Goal: Transaction & Acquisition: Book appointment/travel/reservation

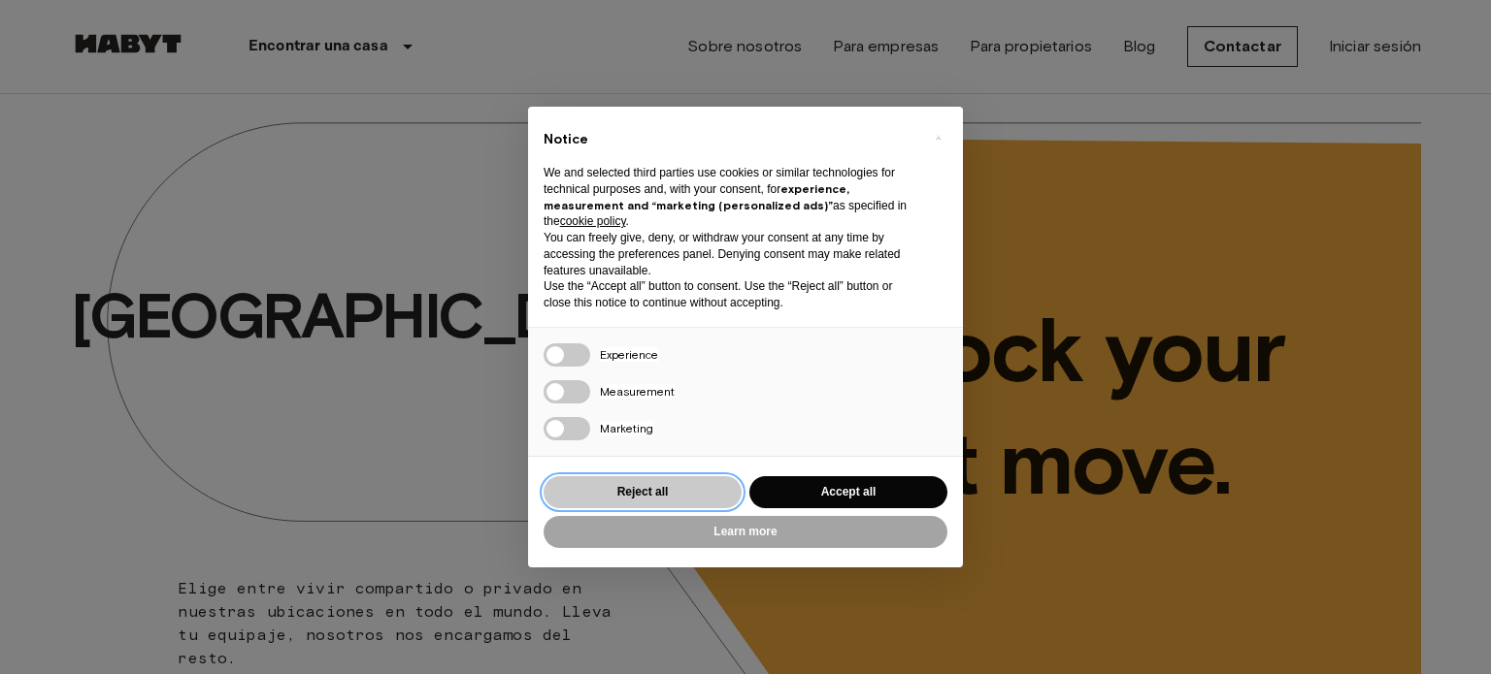
click at [701, 498] on button "Reject all" at bounding box center [642, 492] width 198 height 32
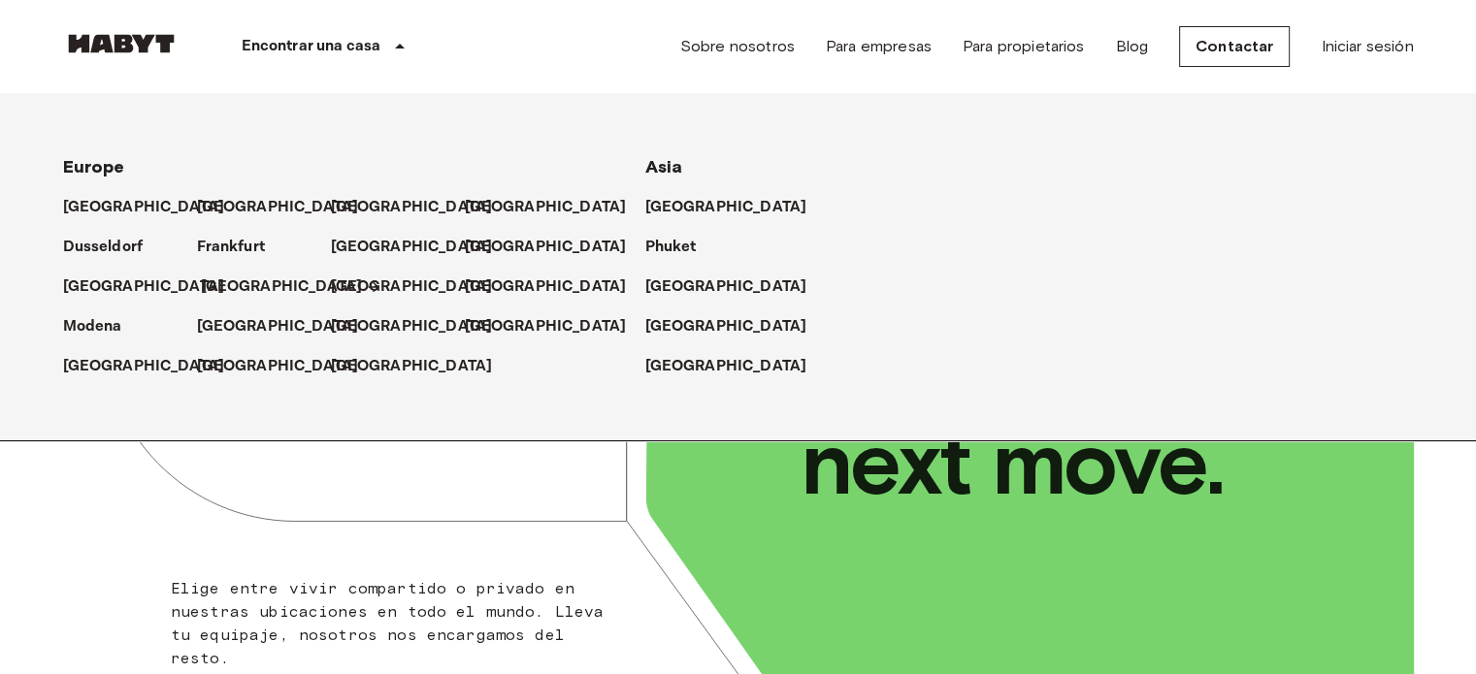
click at [230, 279] on p "[GEOGRAPHIC_DATA]" at bounding box center [282, 287] width 162 height 23
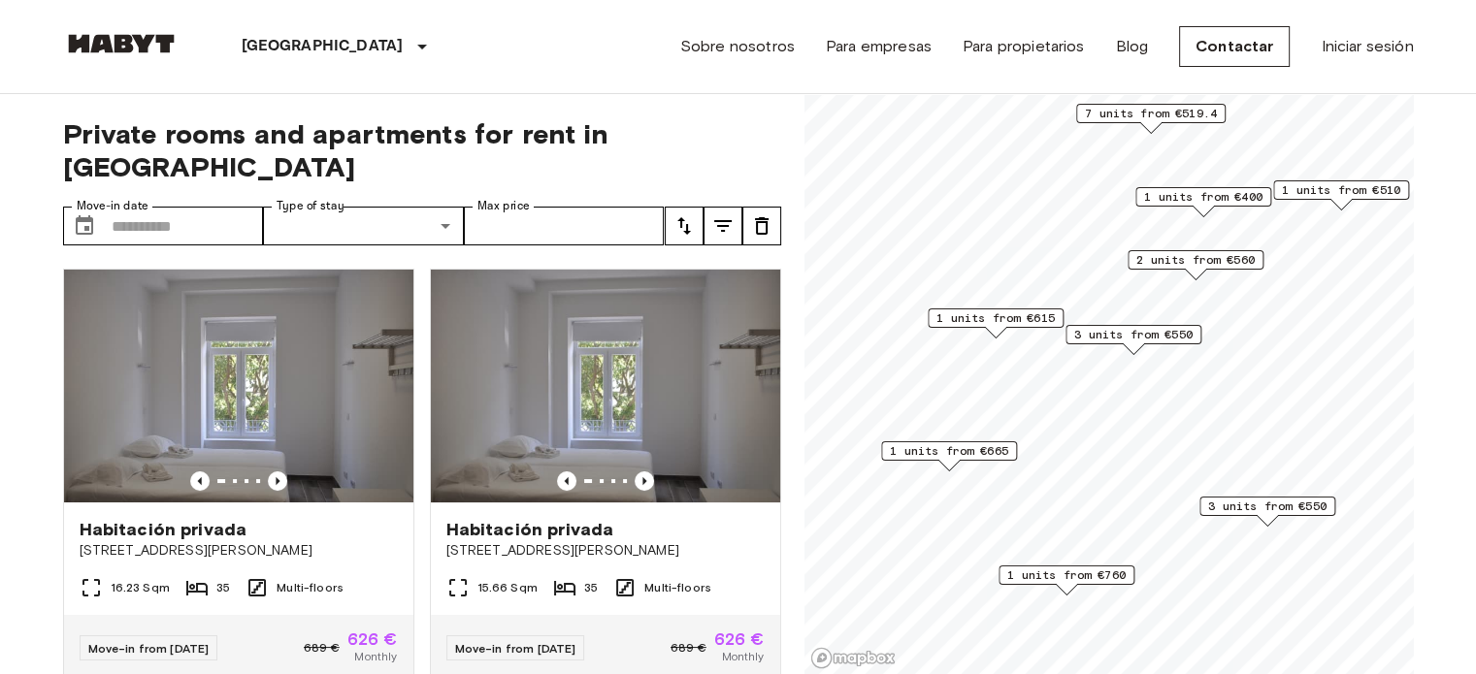
click at [1200, 197] on span "1 units from €400" at bounding box center [1203, 196] width 118 height 17
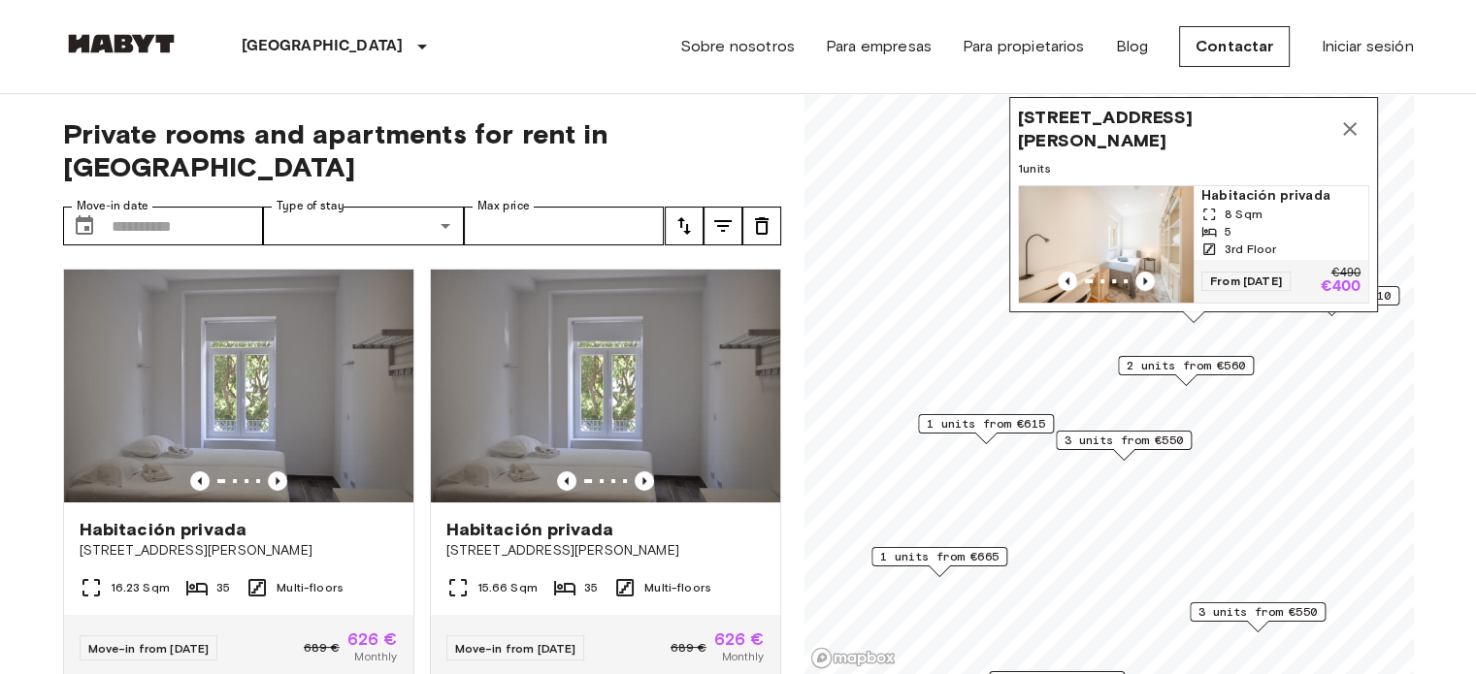
click at [1210, 186] on span "Habitación privada" at bounding box center [1280, 195] width 159 height 19
click at [1185, 368] on span "2 units from €560" at bounding box center [1186, 365] width 118 height 17
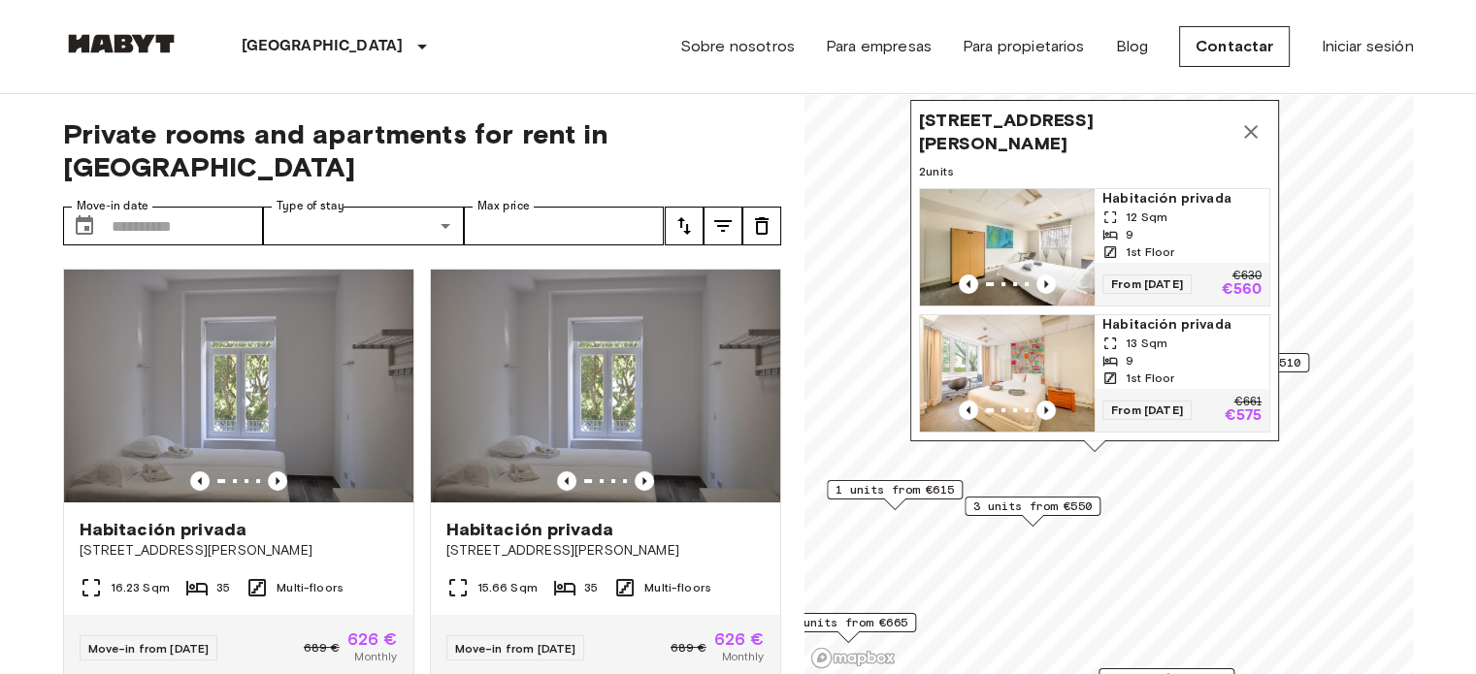
click at [1247, 125] on icon "Map marker" at bounding box center [1251, 132] width 14 height 14
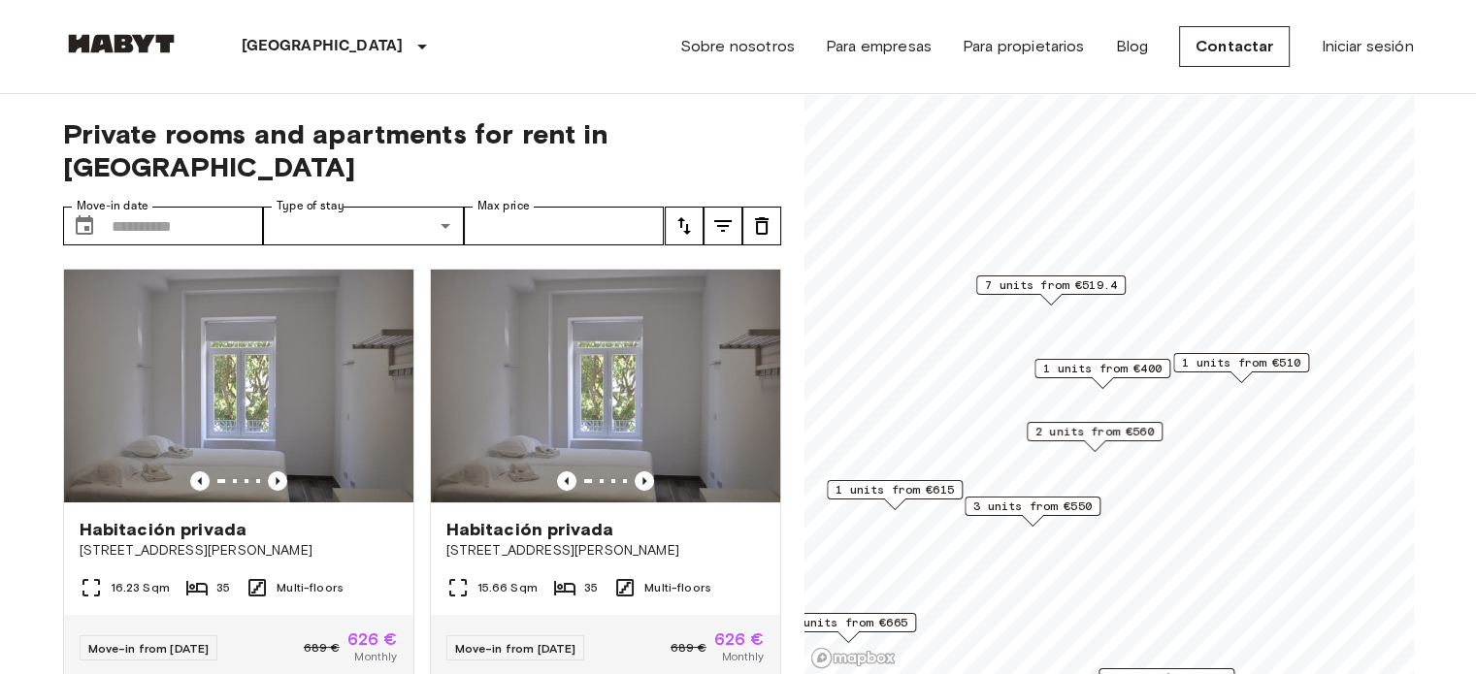
click at [1090, 284] on span "7 units from €519.4" at bounding box center [1051, 285] width 132 height 17
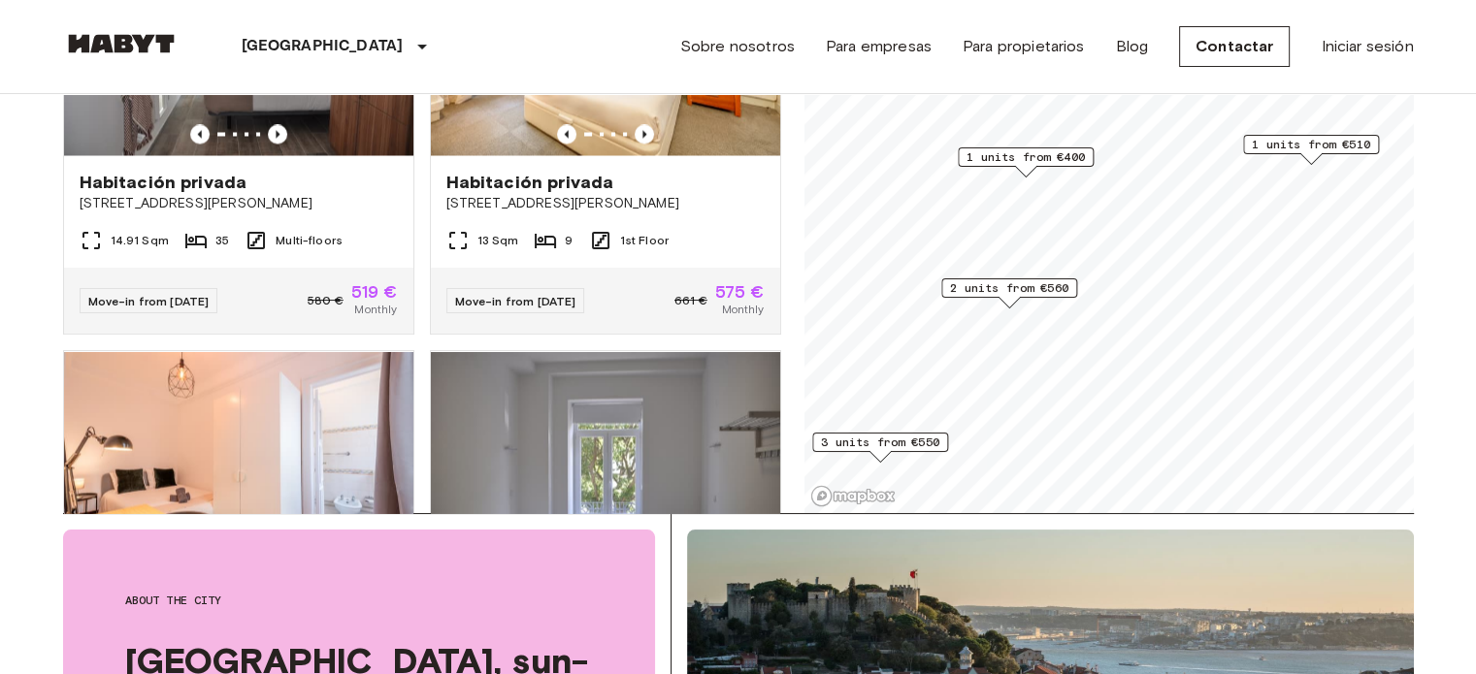
scroll to position [3616, 0]
click at [1050, 287] on span "2 units from €560" at bounding box center [1009, 287] width 118 height 17
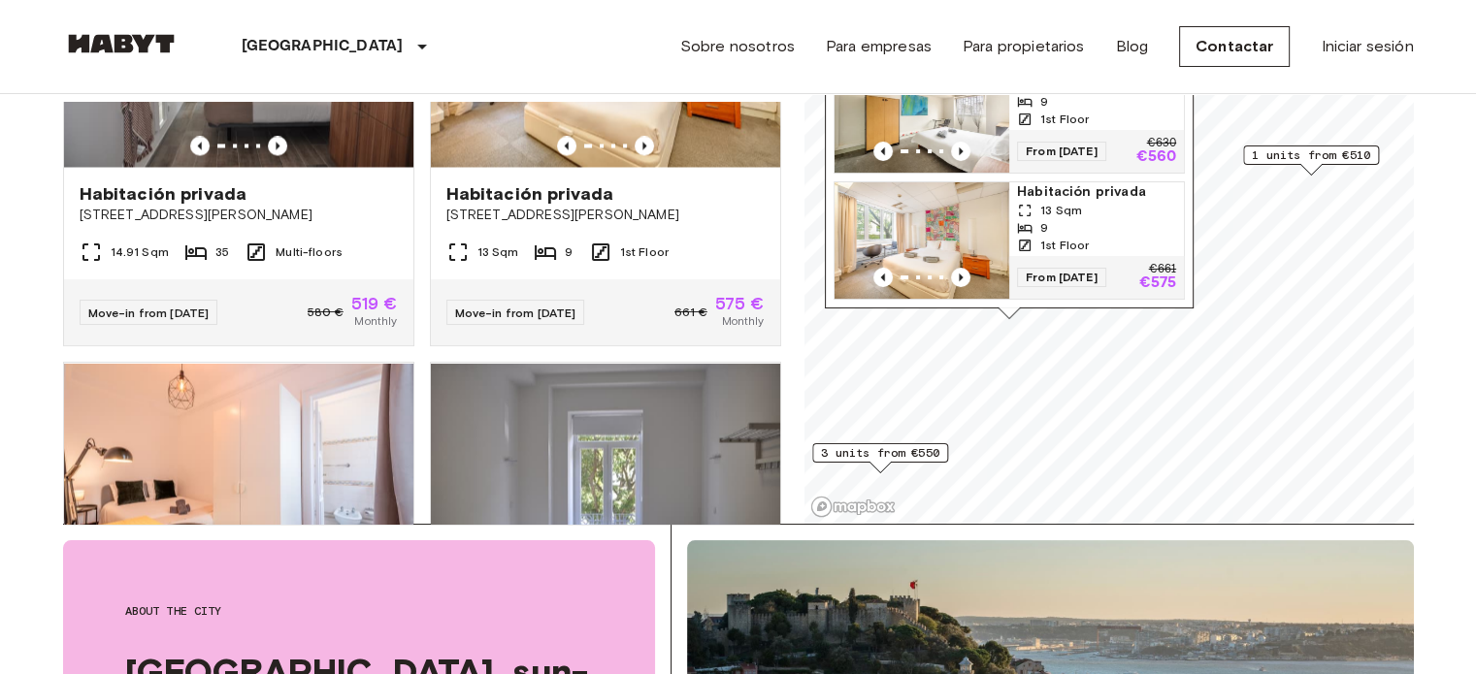
scroll to position [0, 0]
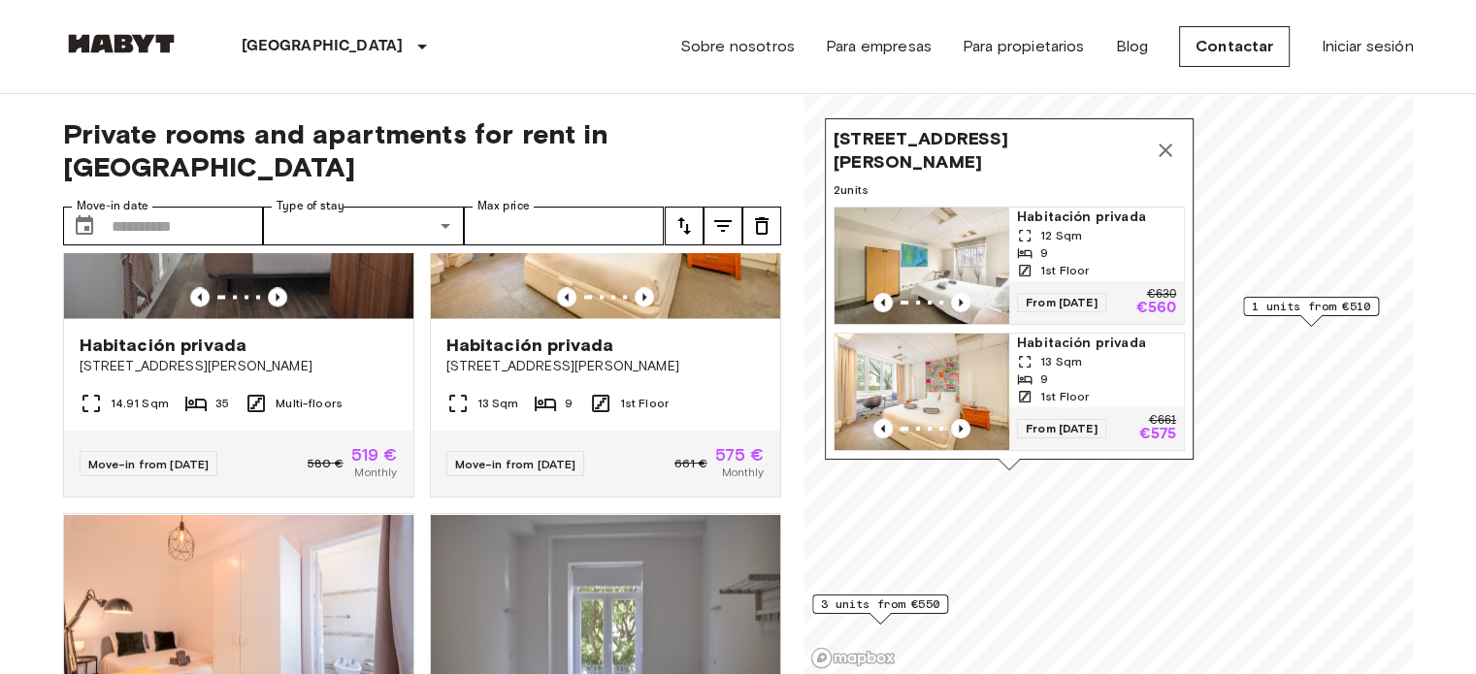
click at [1161, 139] on icon "Map marker" at bounding box center [1165, 150] width 23 height 23
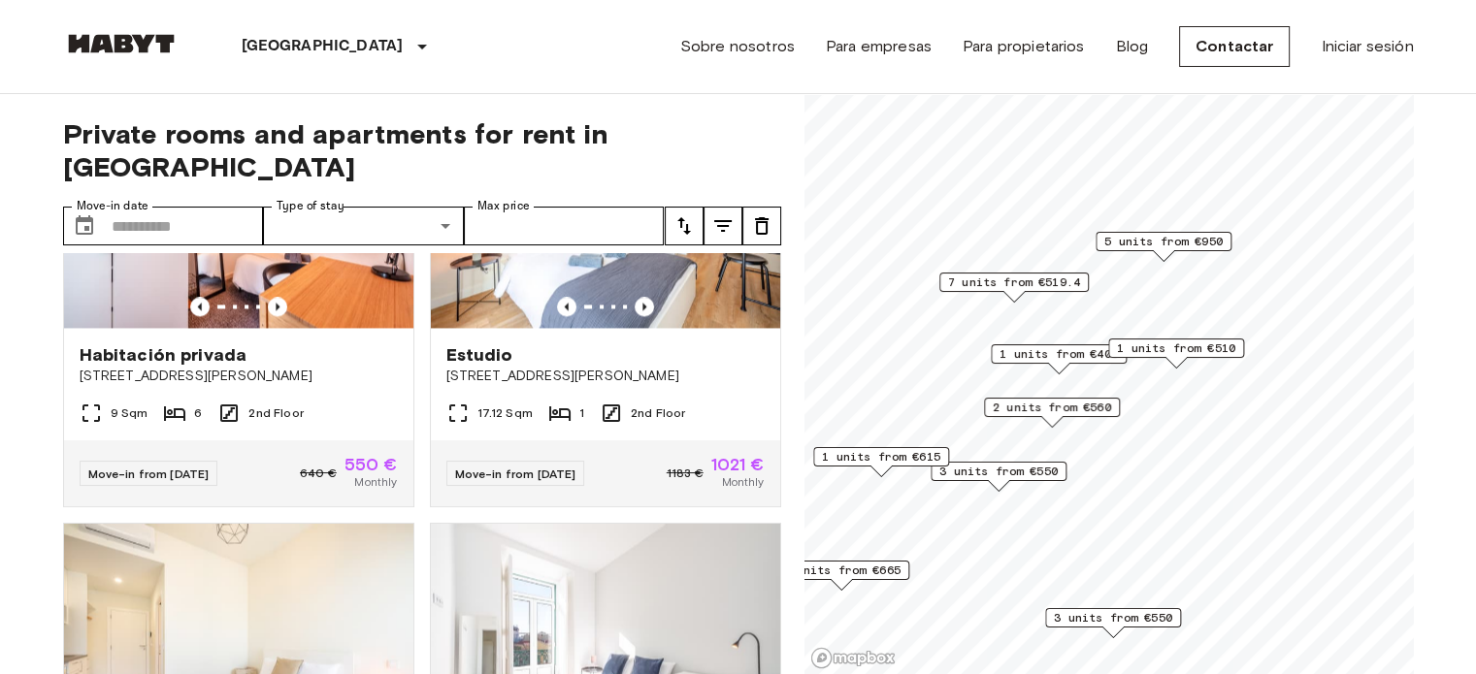
scroll to position [4055, 0]
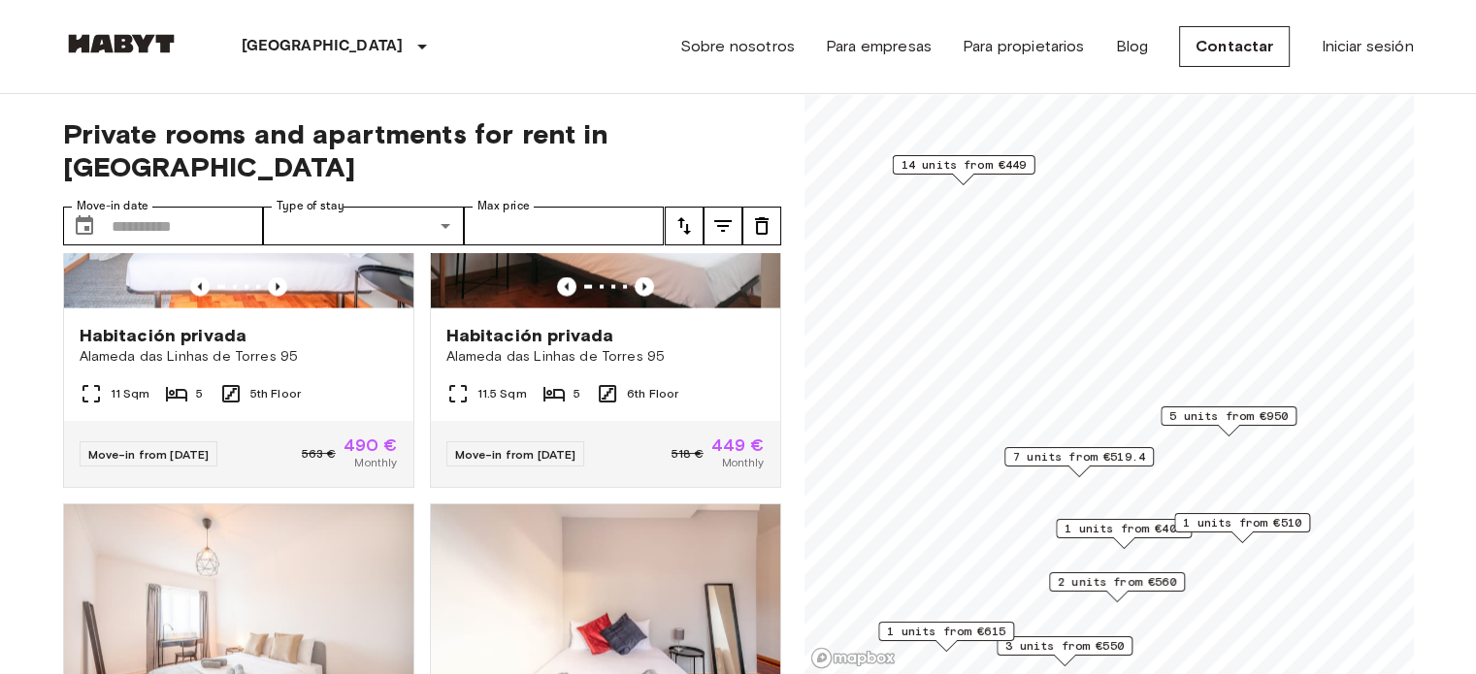
scroll to position [4932, 0]
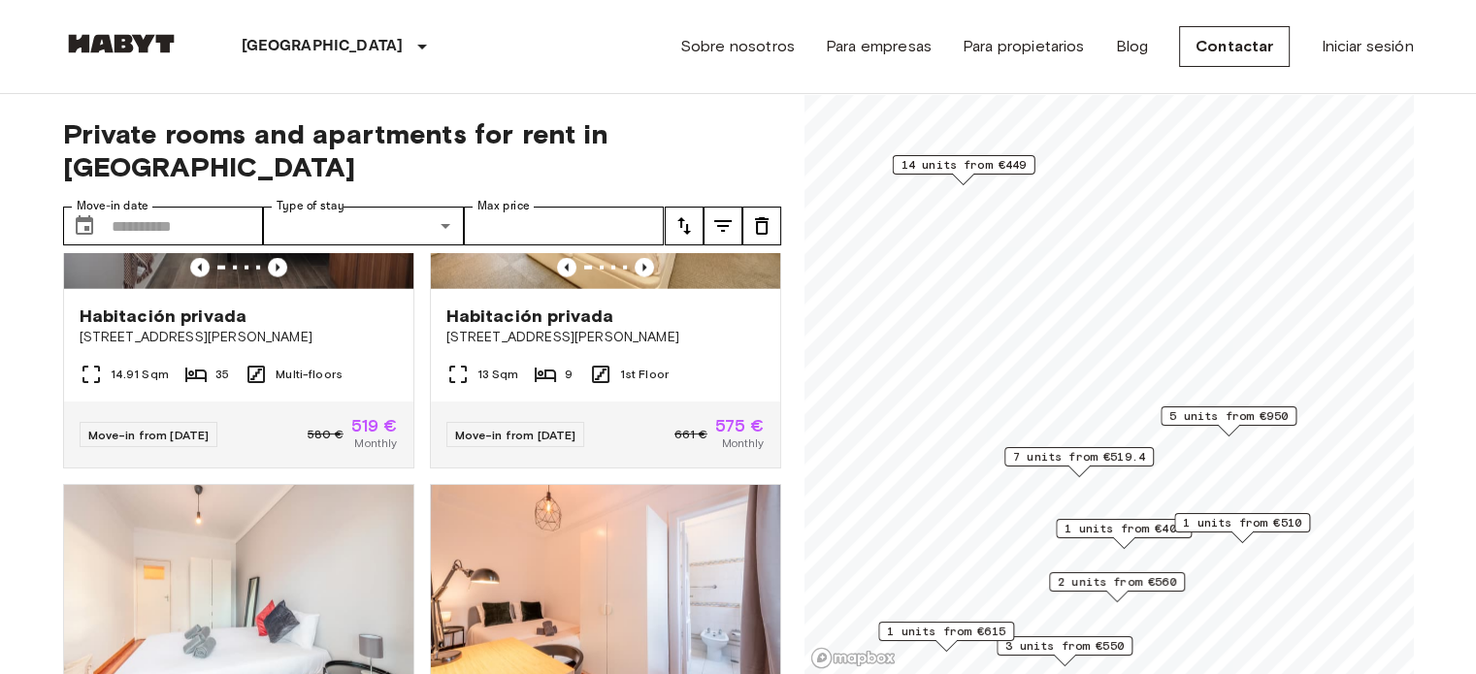
click at [1015, 166] on span "14 units from €449" at bounding box center [963, 164] width 125 height 17
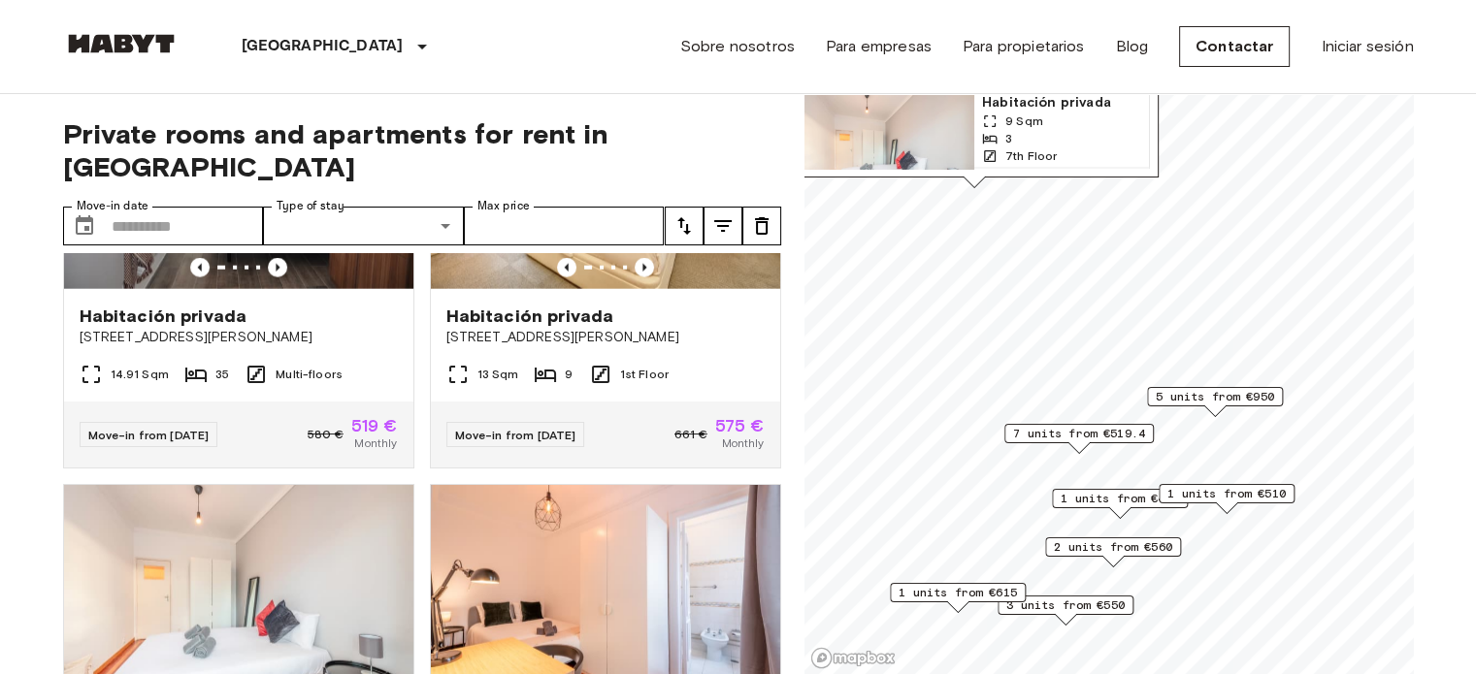
scroll to position [217, 0]
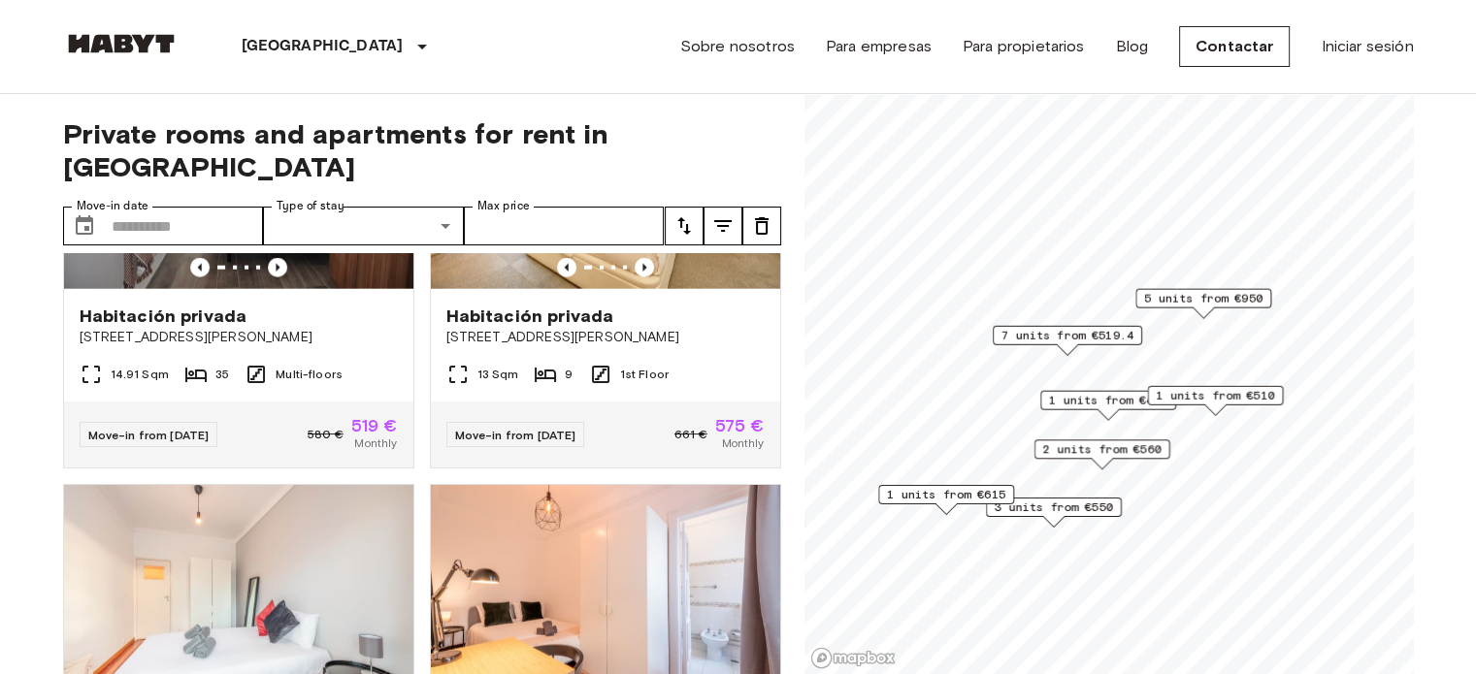
drag, startPoint x: 1110, startPoint y: 430, endPoint x: 1099, endPoint y: 312, distance: 119.0
click at [1099, 327] on span "7 units from €519.4" at bounding box center [1067, 335] width 132 height 17
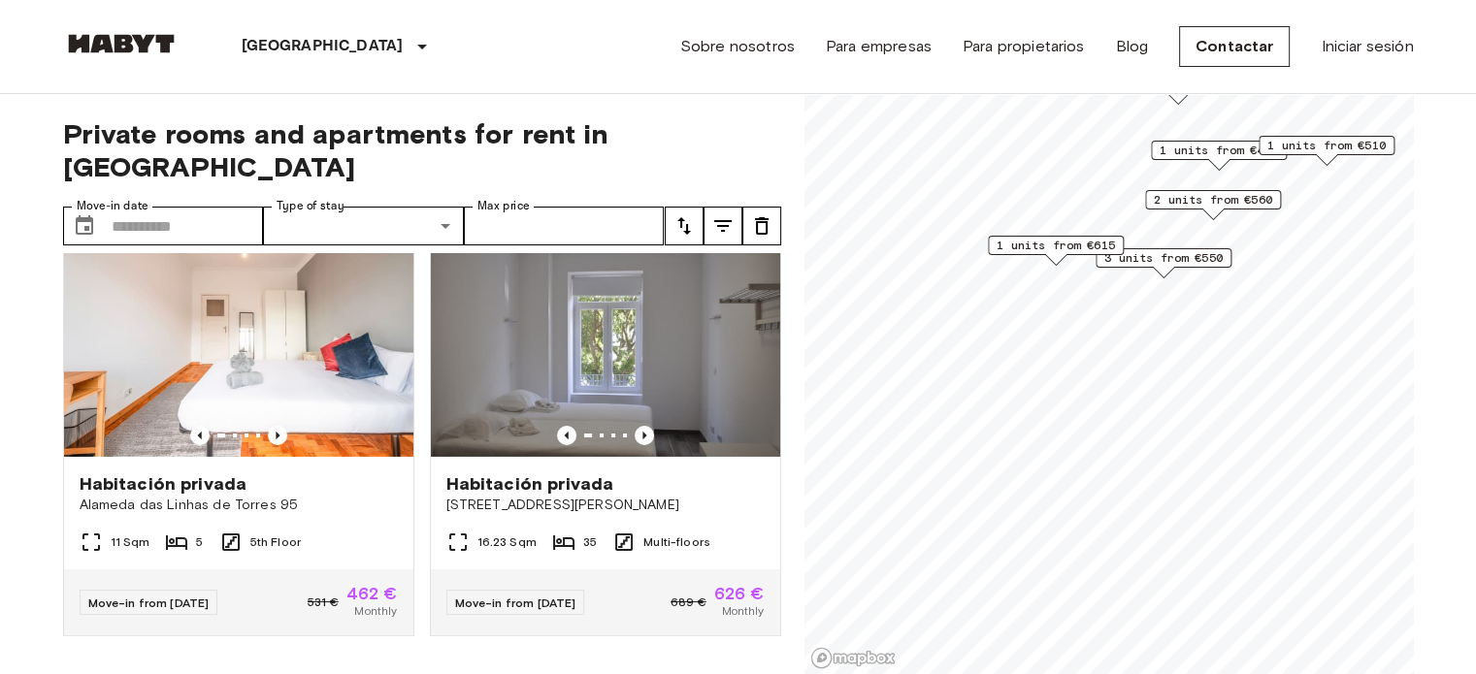
scroll to position [7054, 0]
click at [622, 341] on img at bounding box center [605, 340] width 349 height 233
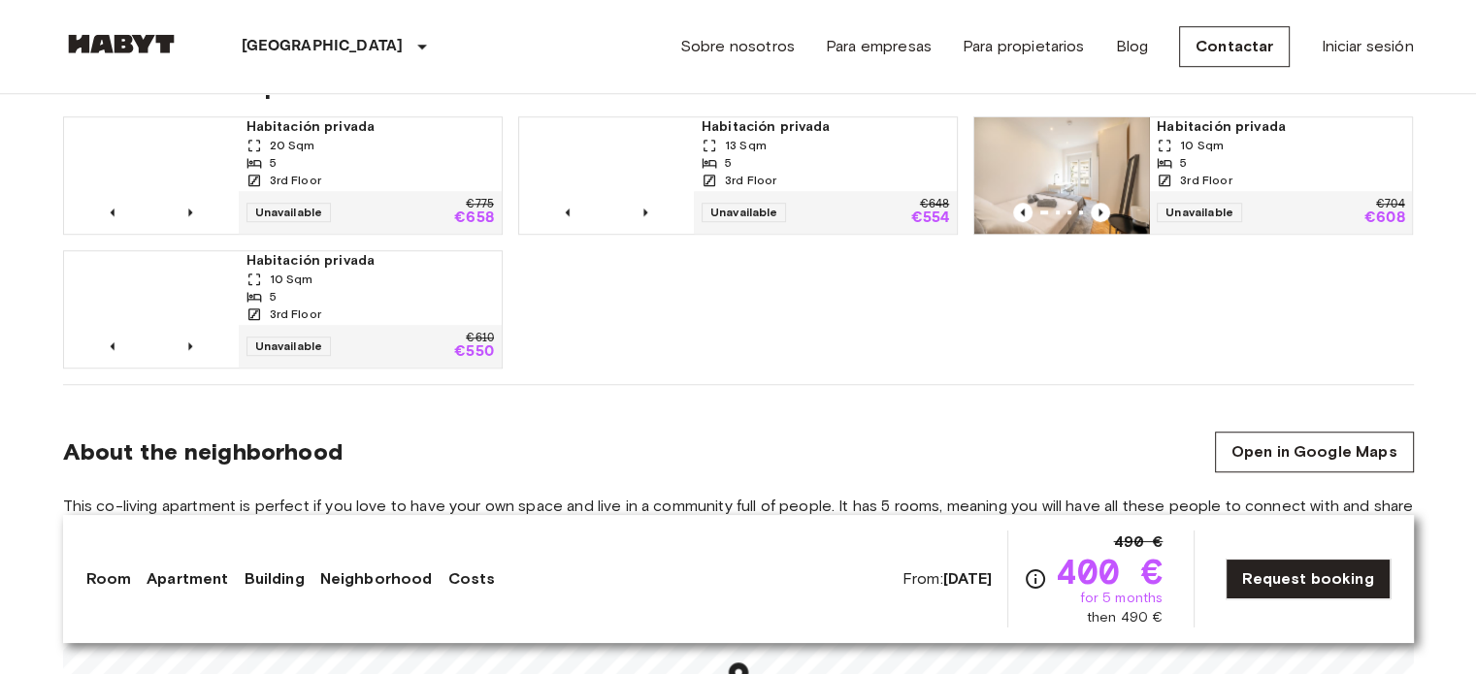
scroll to position [1409, 0]
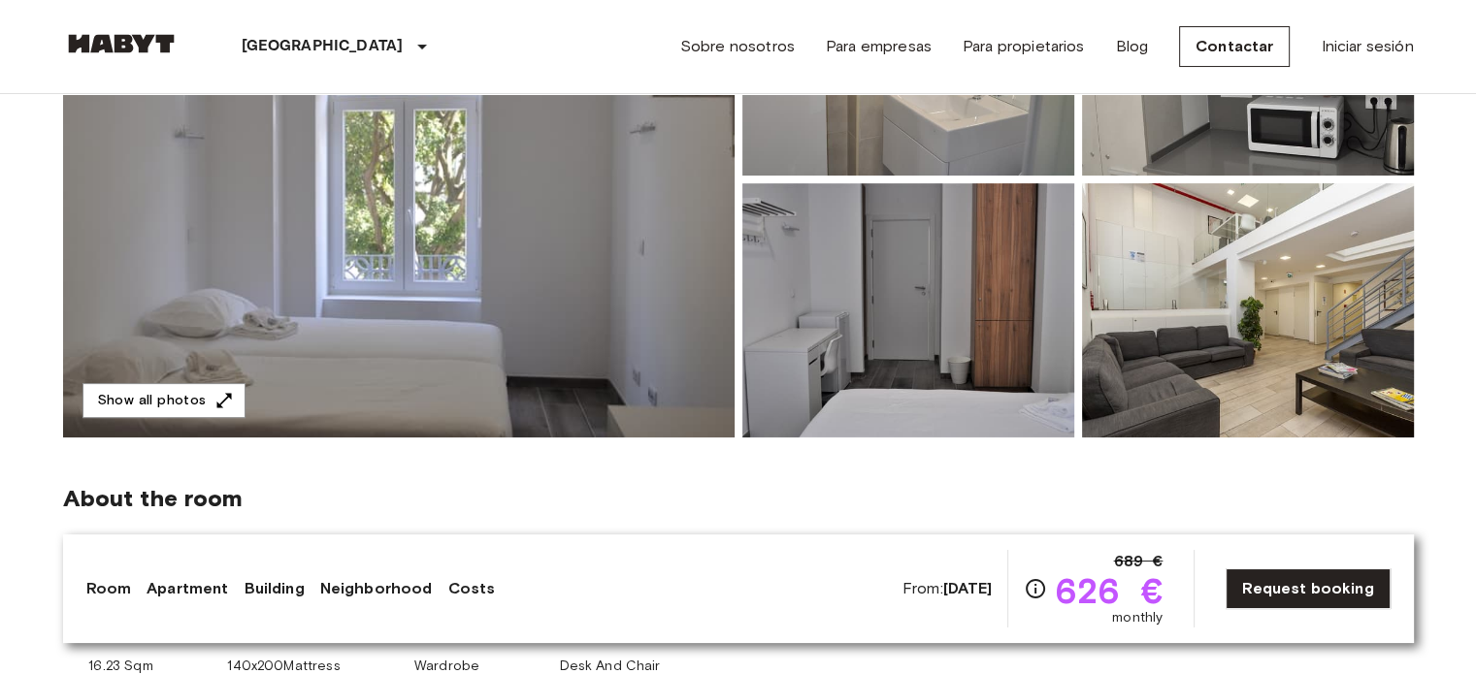
scroll to position [347, 0]
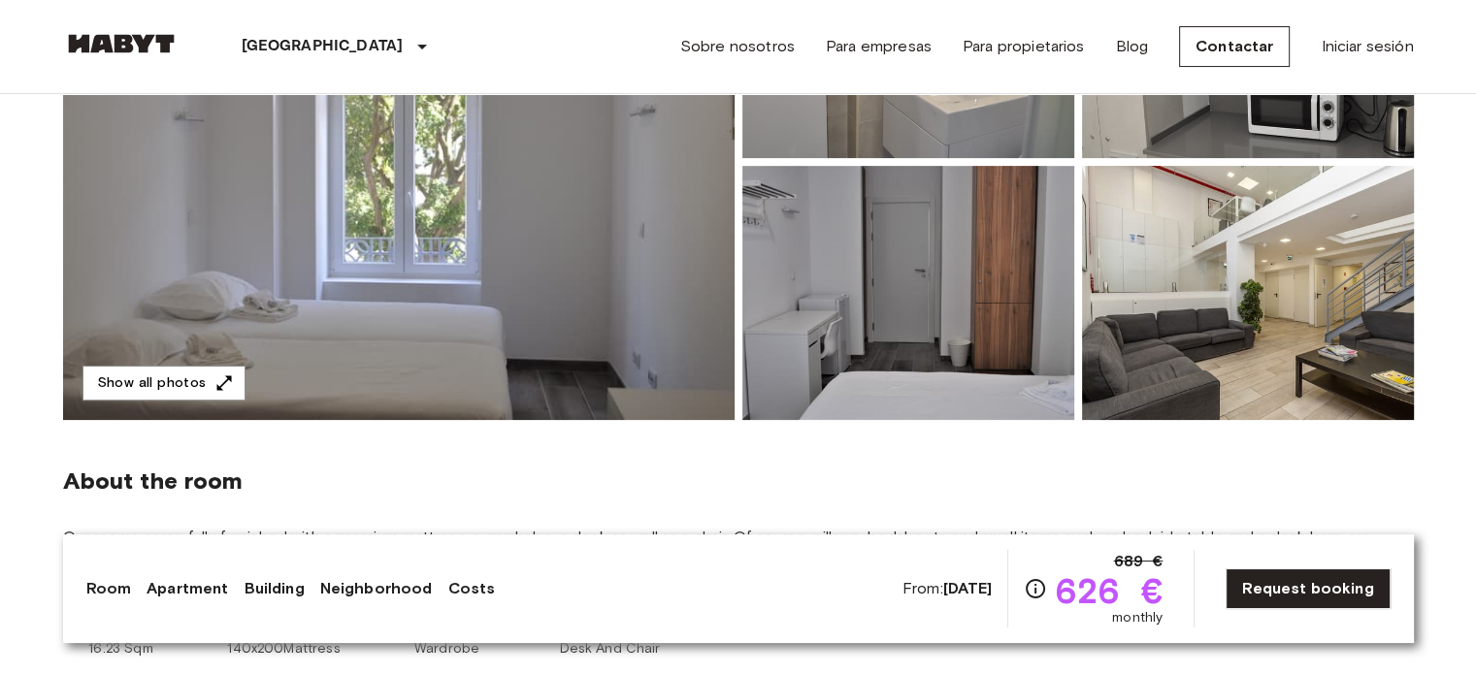
click at [1012, 345] on img at bounding box center [908, 293] width 332 height 254
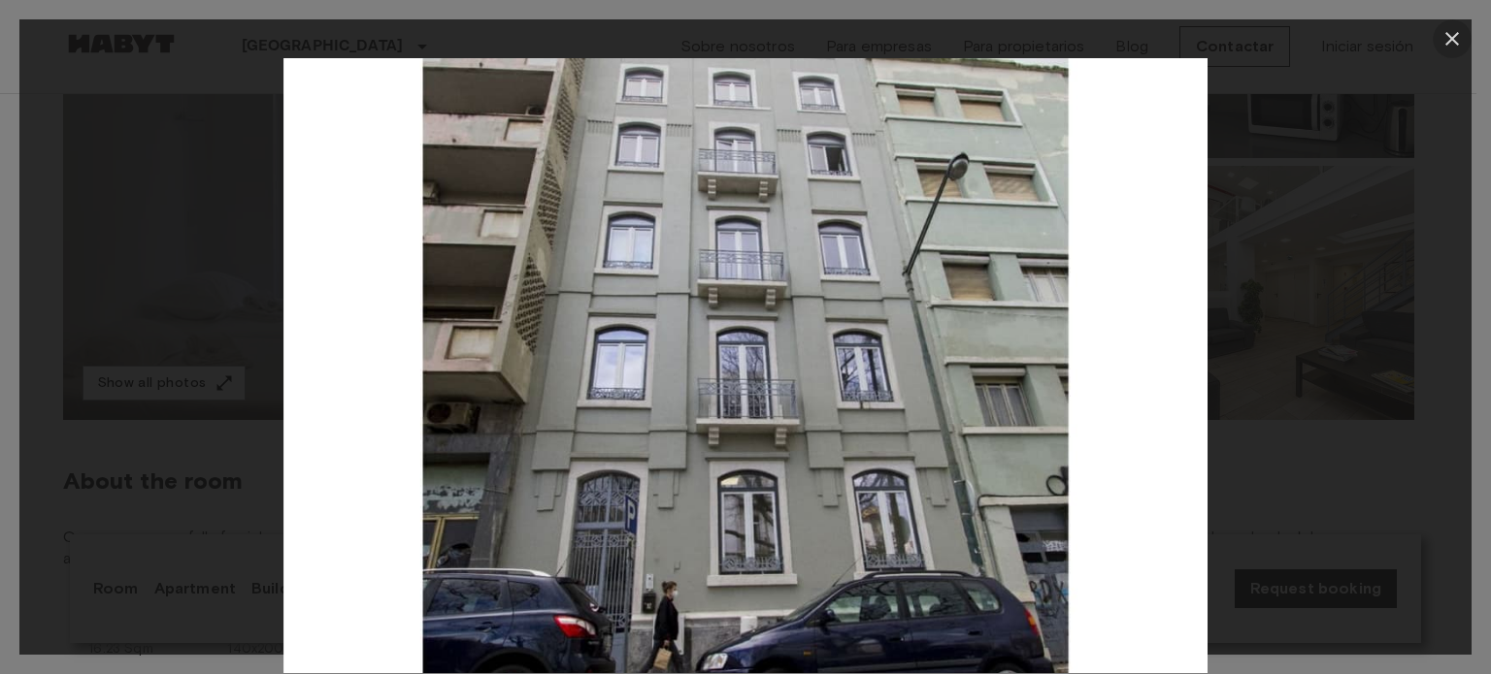
click at [1449, 43] on icon "button" at bounding box center [1451, 38] width 23 height 23
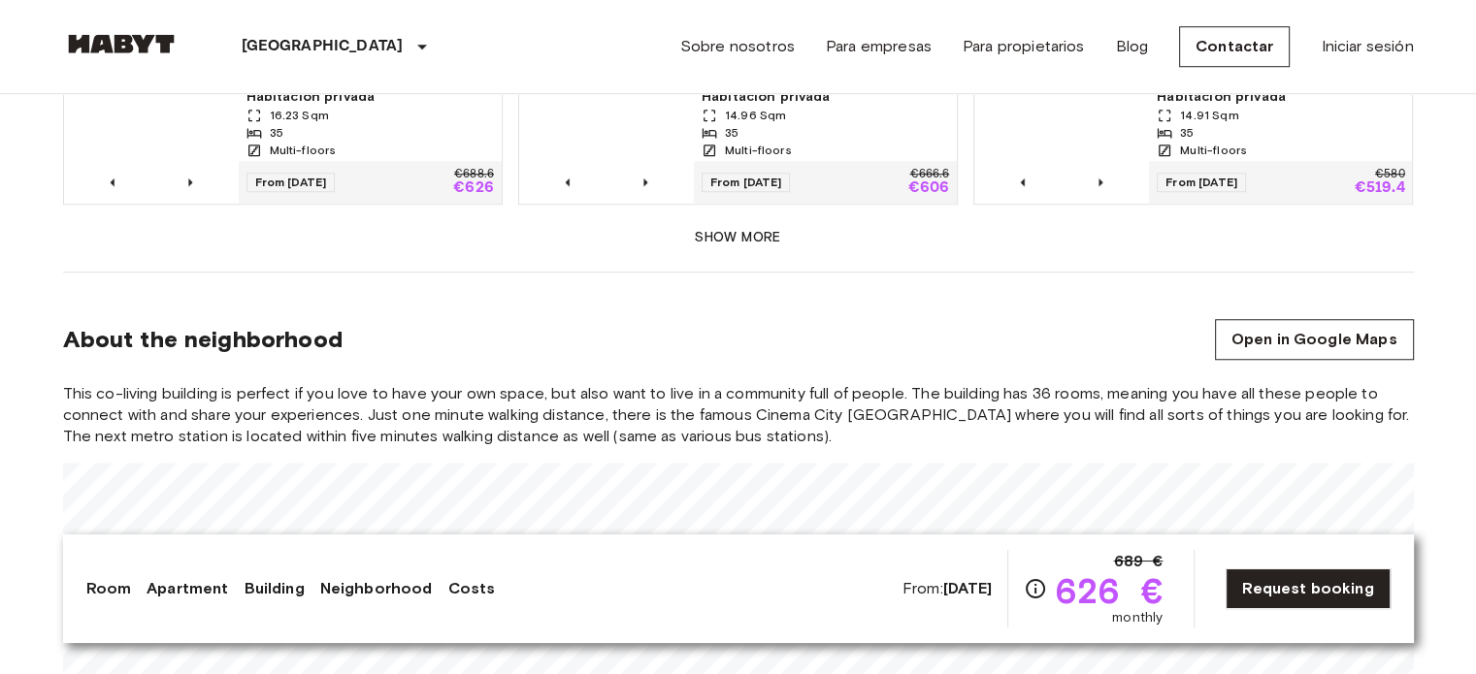
scroll to position [1586, 0]
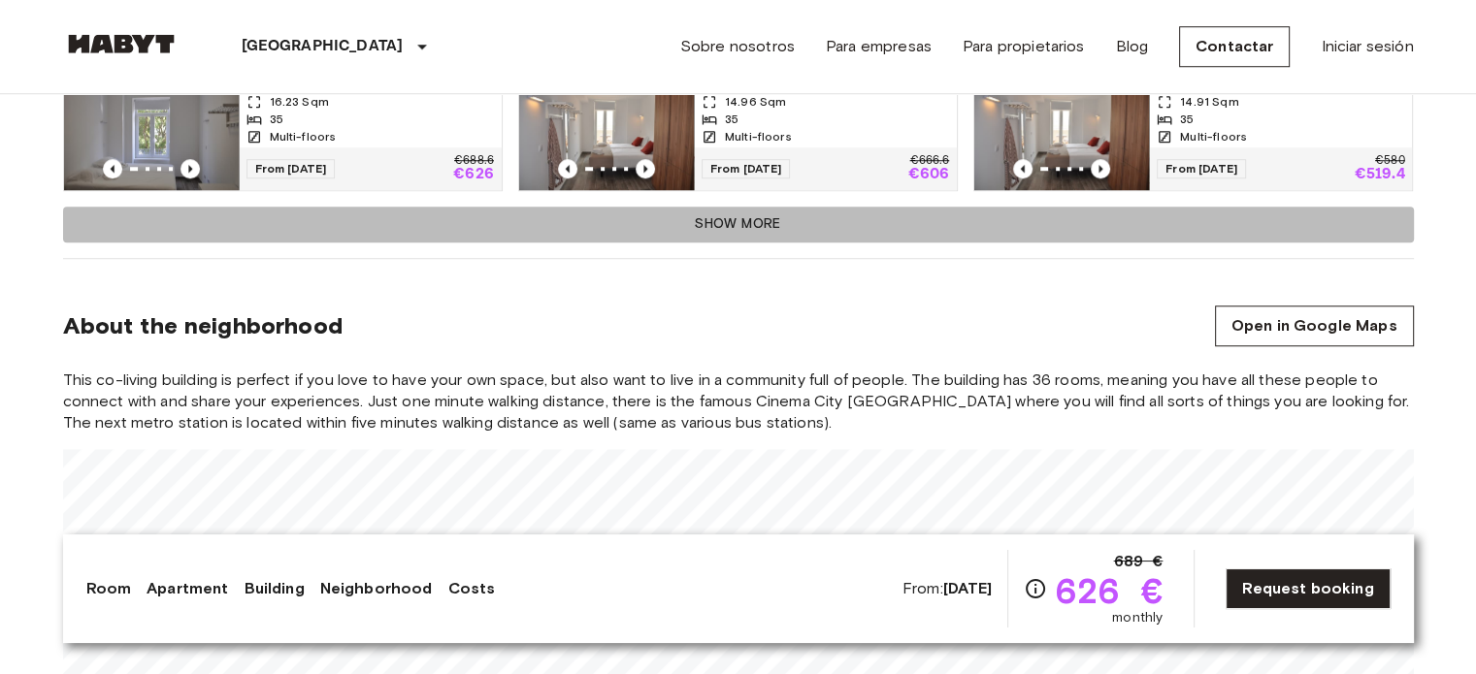
click at [837, 217] on button "Show more" at bounding box center [738, 225] width 1351 height 36
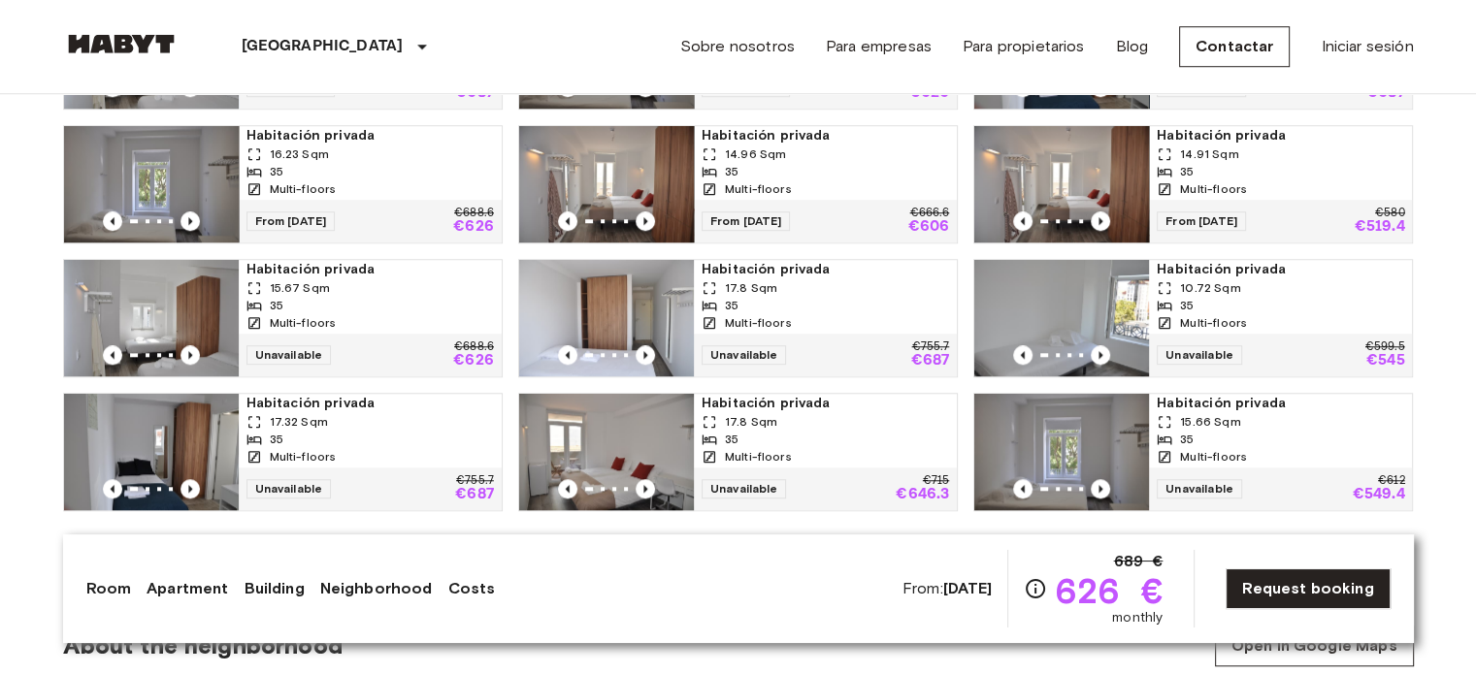
scroll to position [1535, 0]
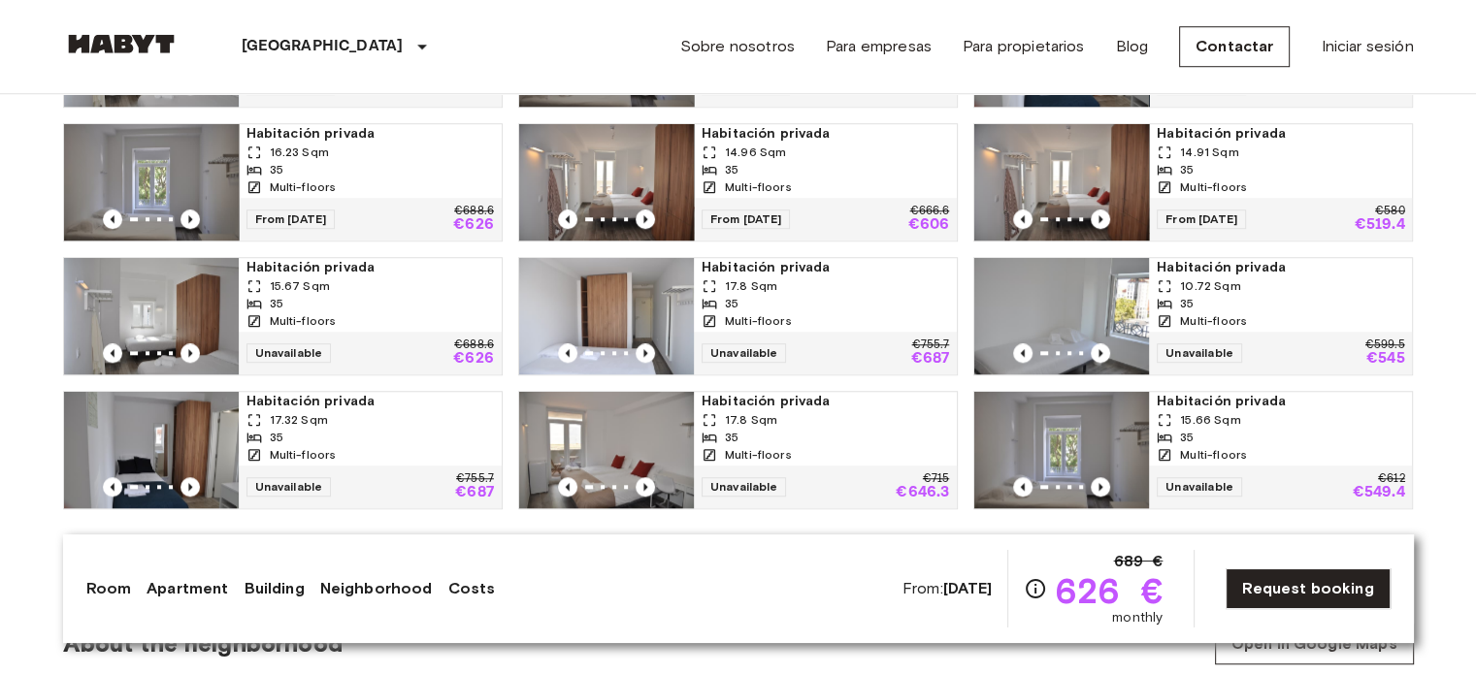
click at [292, 446] on span "Multi-floors" at bounding box center [303, 454] width 67 height 17
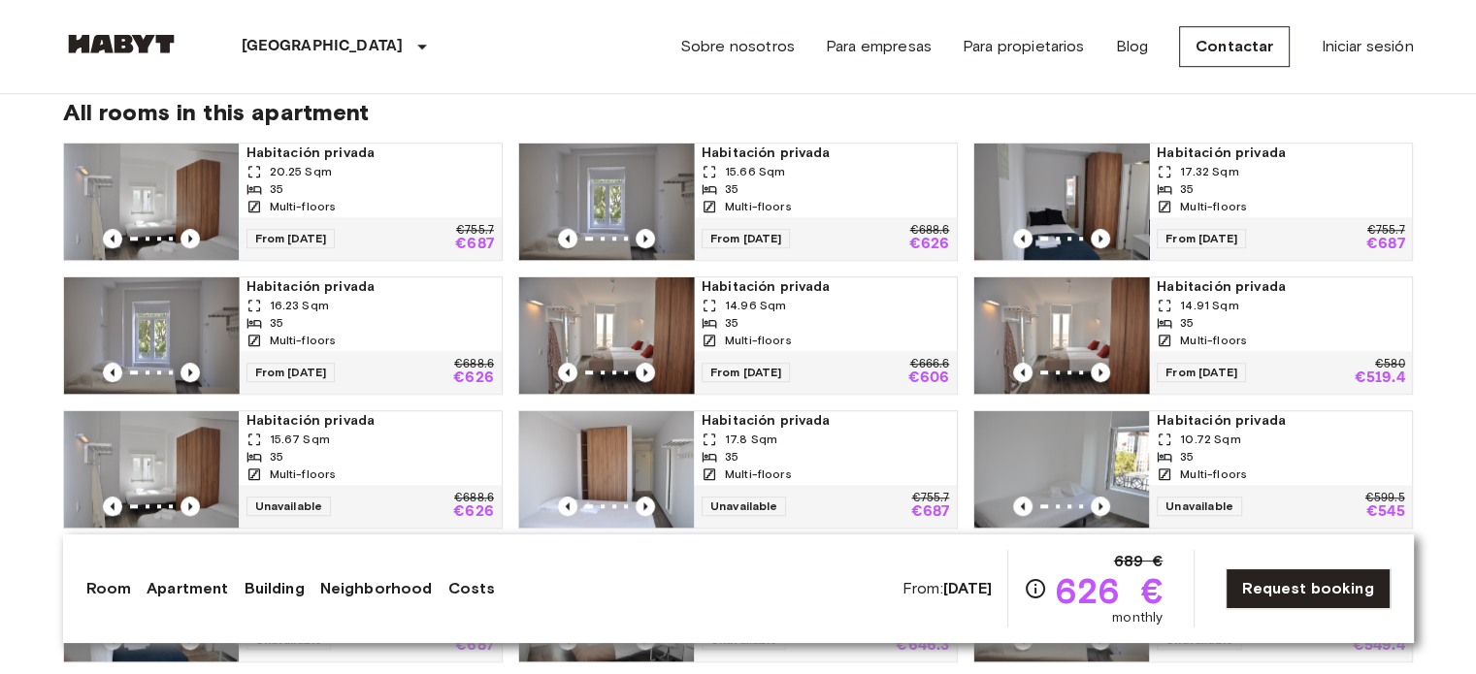
scroll to position [1382, 0]
click at [177, 172] on img at bounding box center [151, 202] width 175 height 116
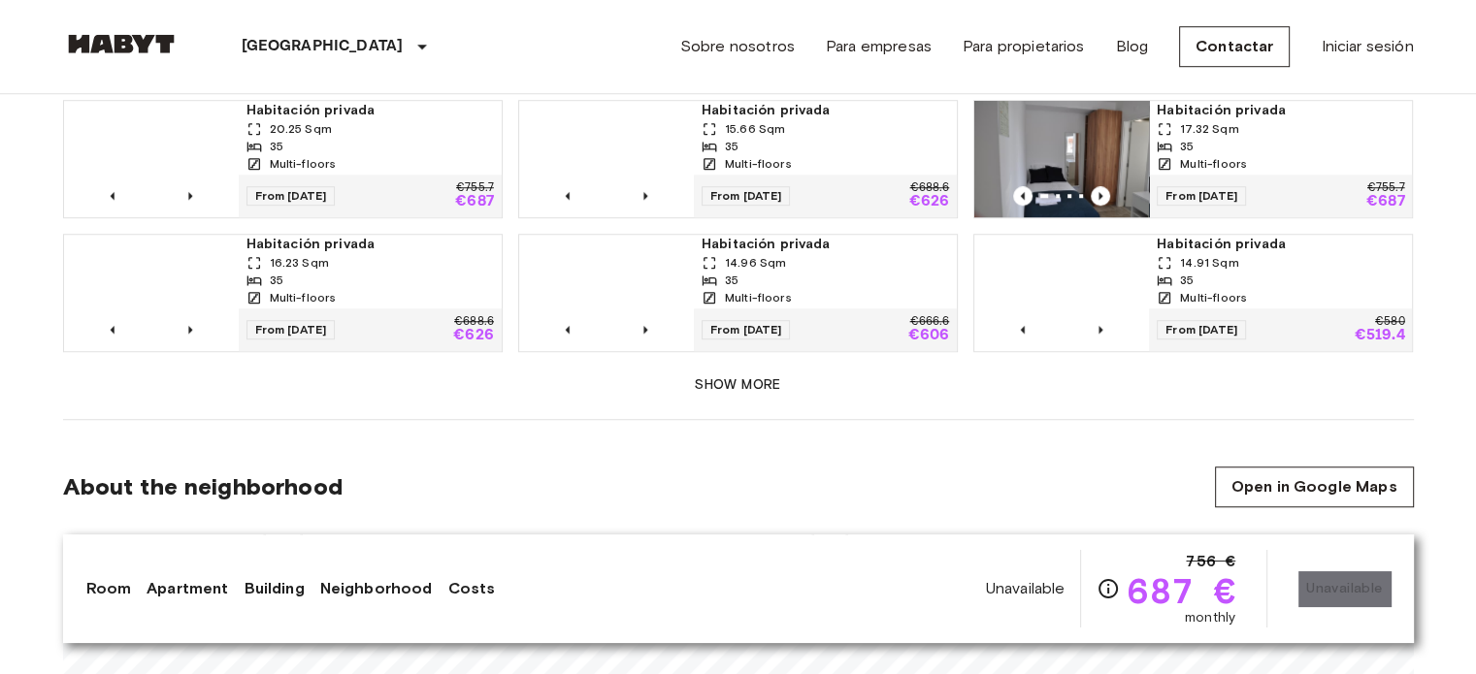
scroll to position [1427, 0]
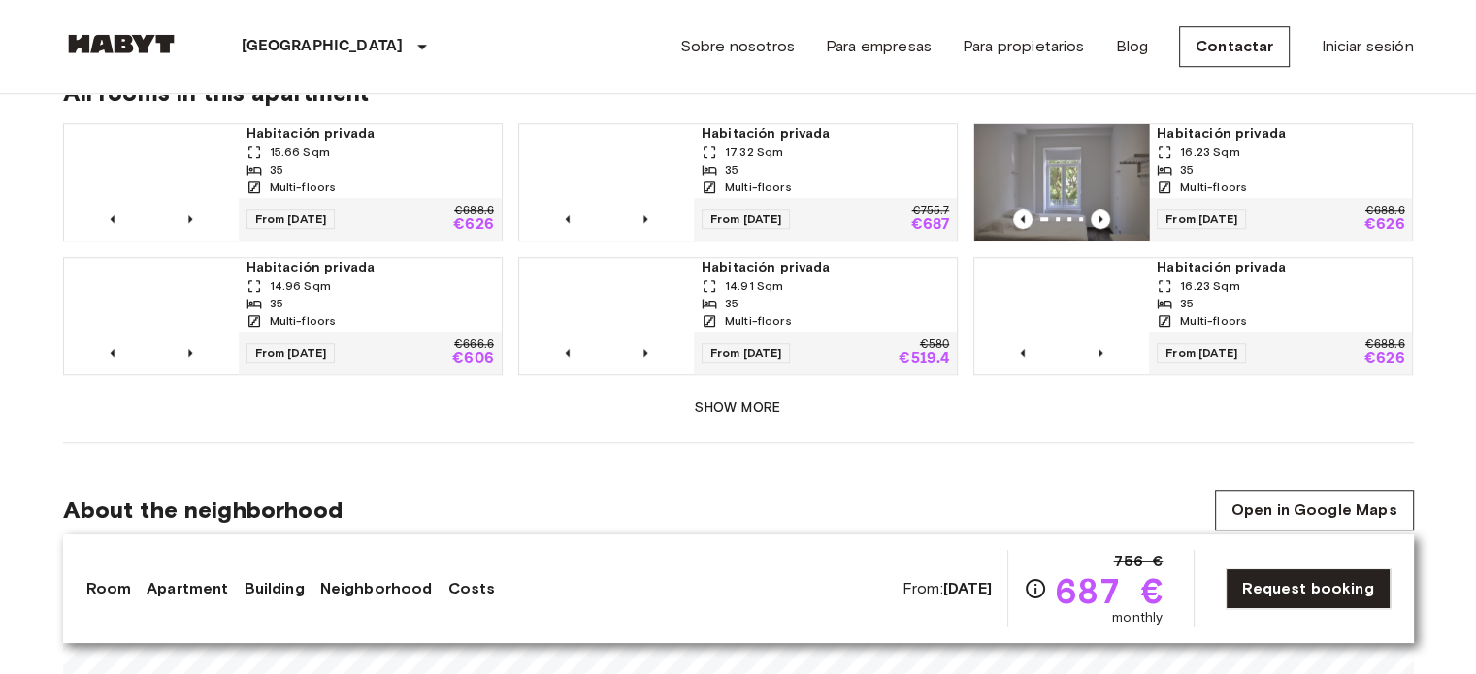
scroll to position [1403, 0]
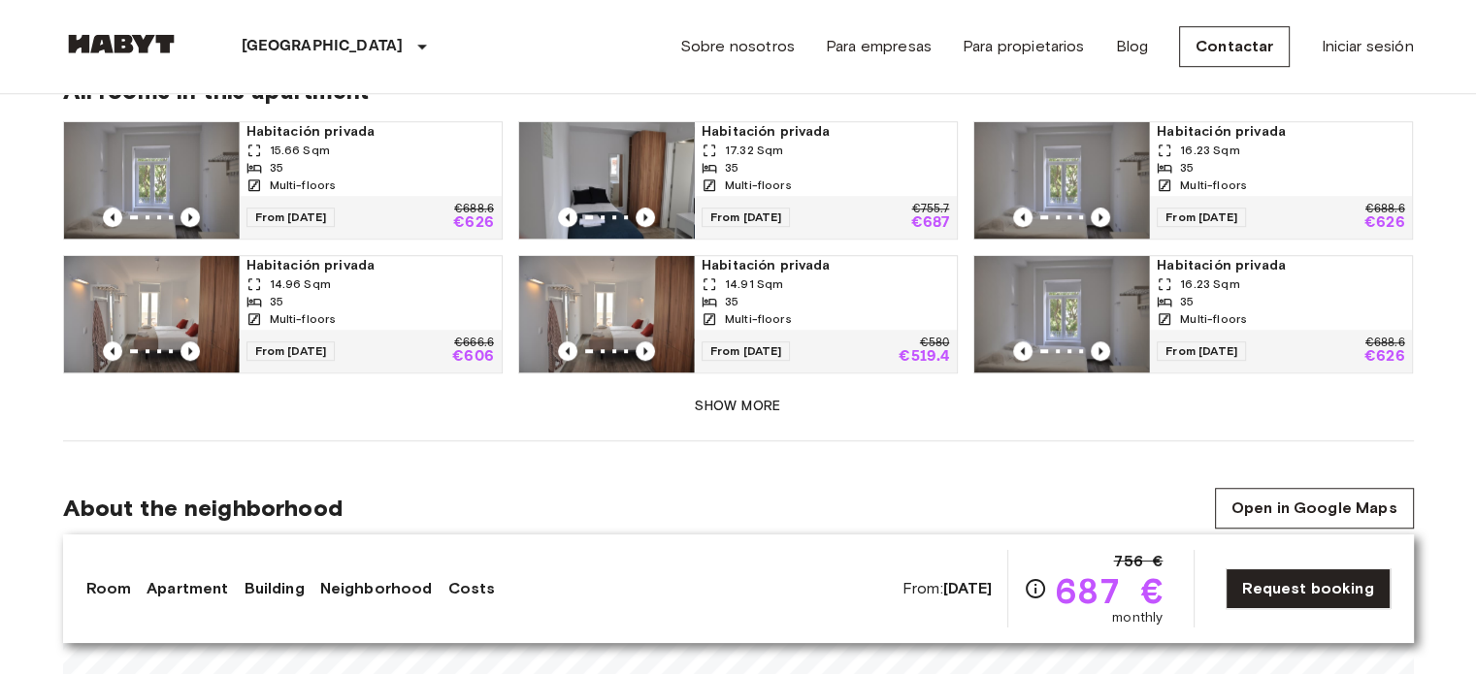
click at [1080, 259] on img at bounding box center [1061, 314] width 175 height 116
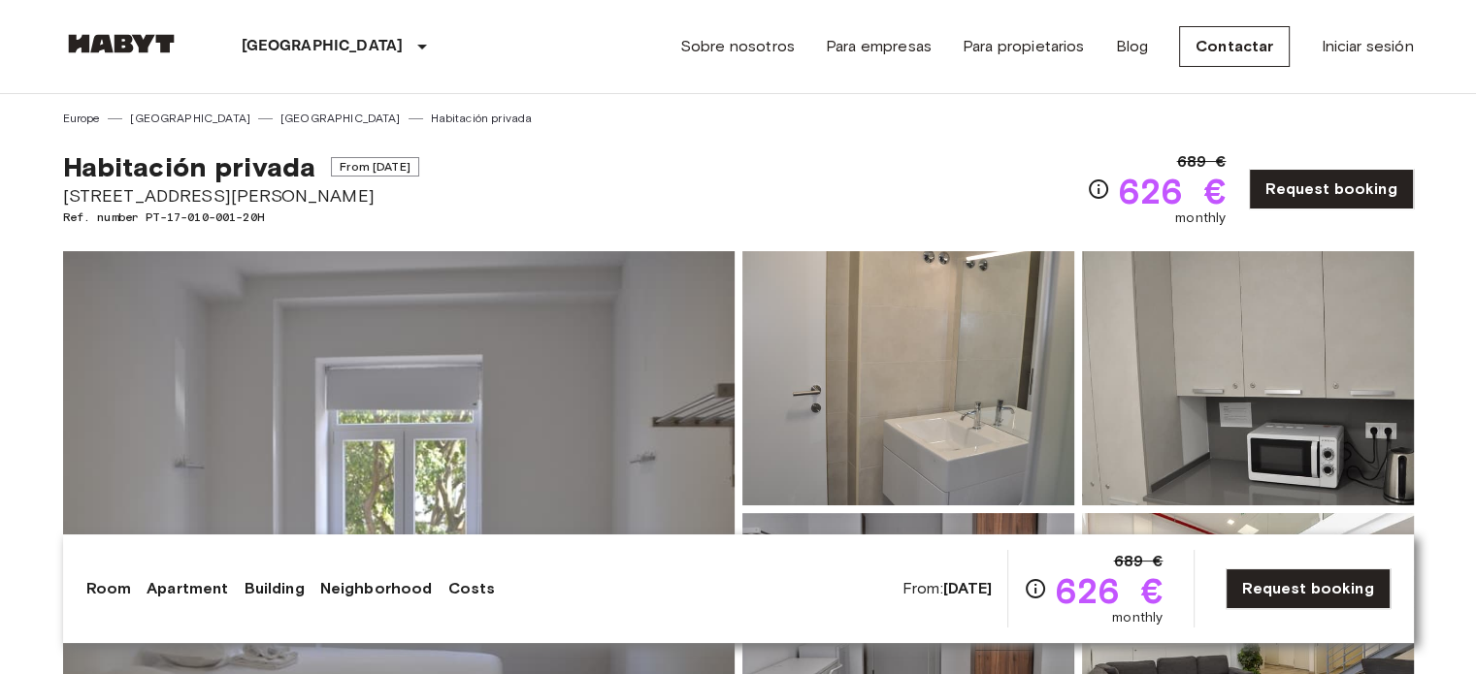
drag, startPoint x: 349, startPoint y: 189, endPoint x: 43, endPoint y: 197, distance: 306.8
copy span "[STREET_ADDRESS][PERSON_NAME]"
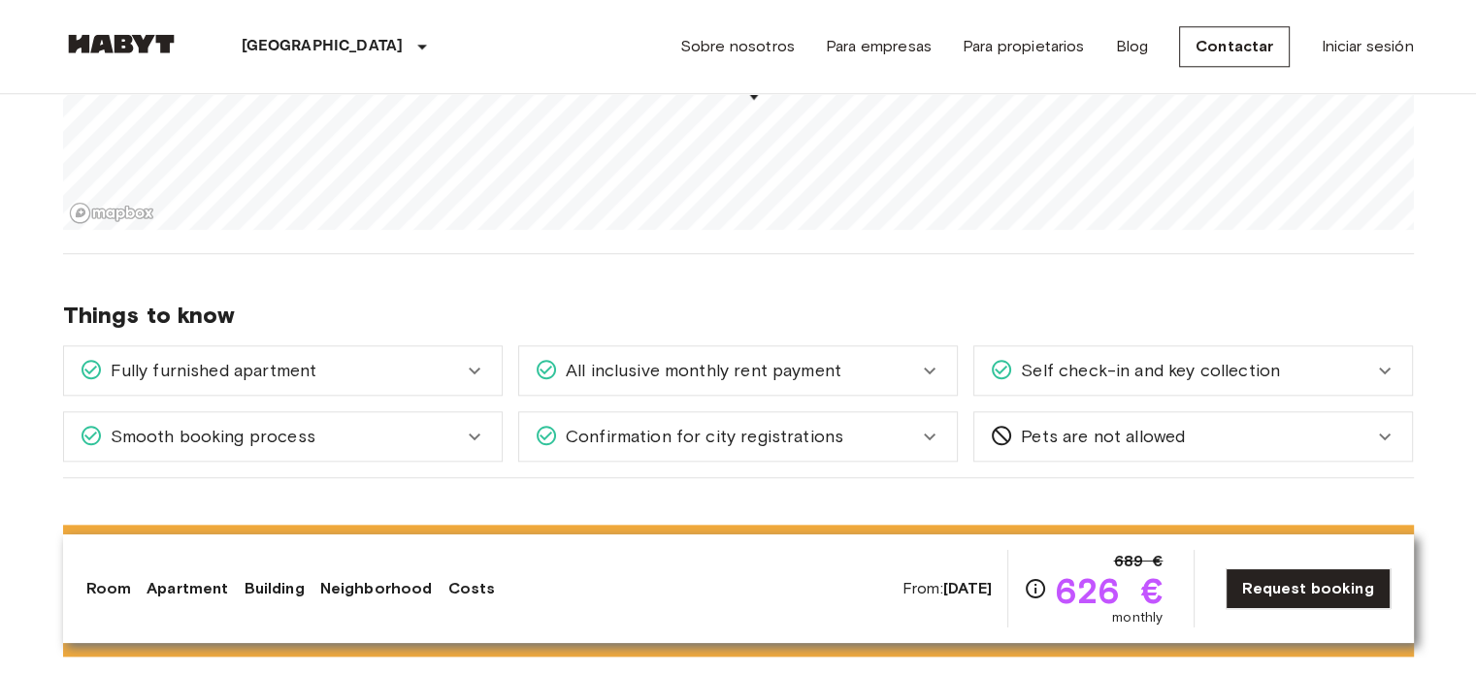
scroll to position [2104, 0]
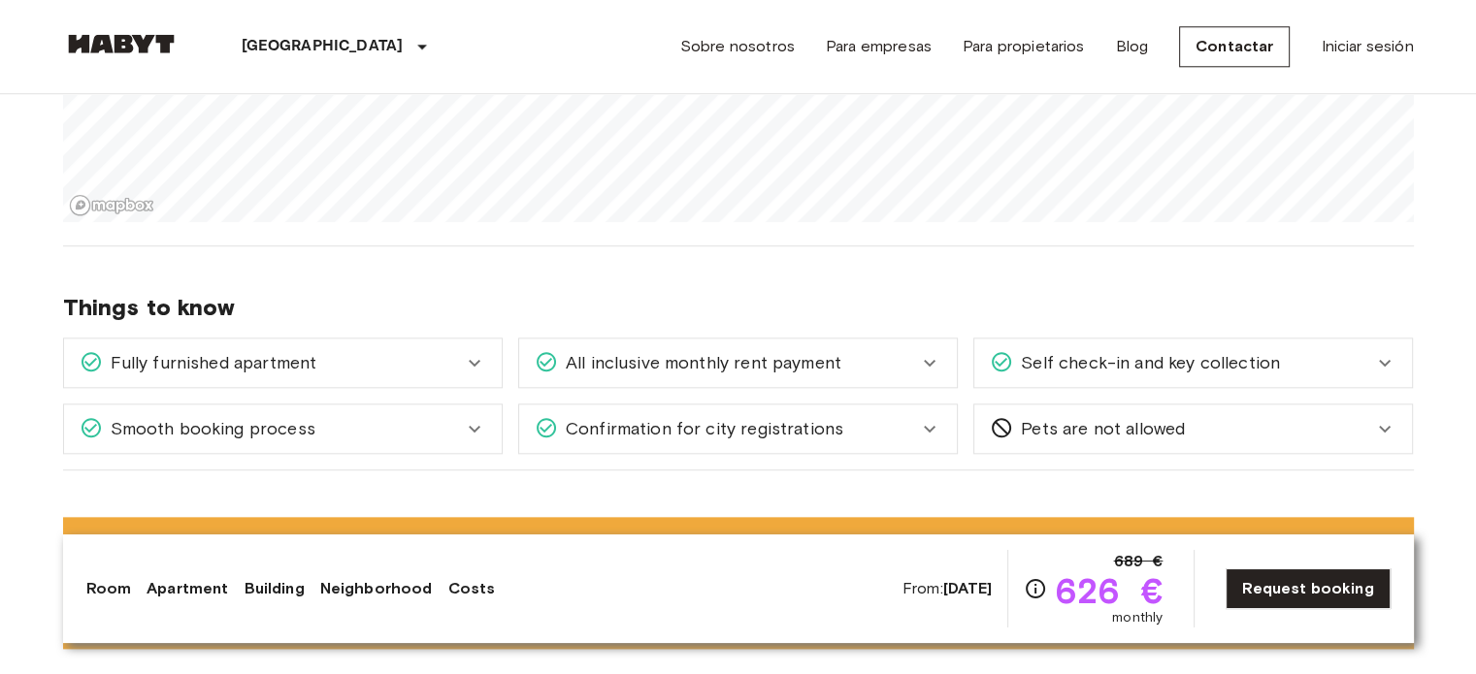
click at [467, 339] on div "Fully furnished apartment" at bounding box center [283, 363] width 438 height 49
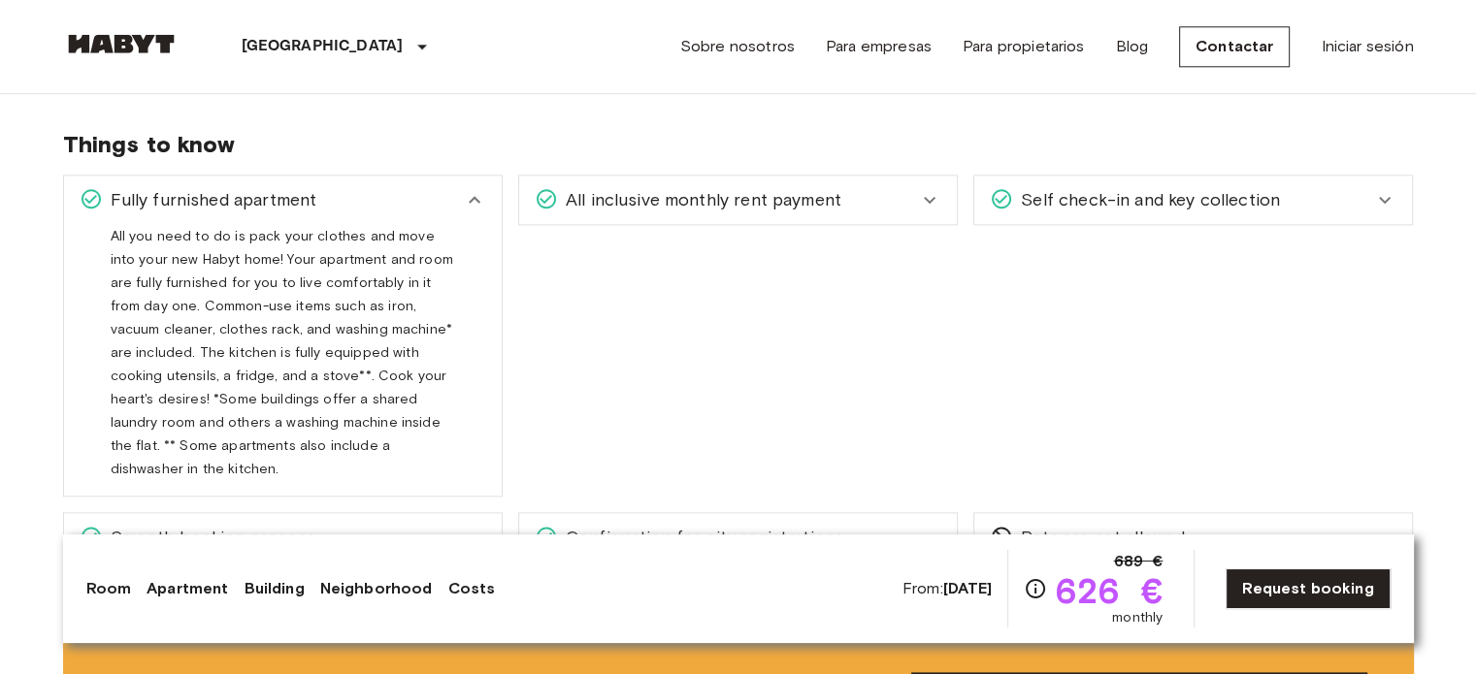
scroll to position [2263, 0]
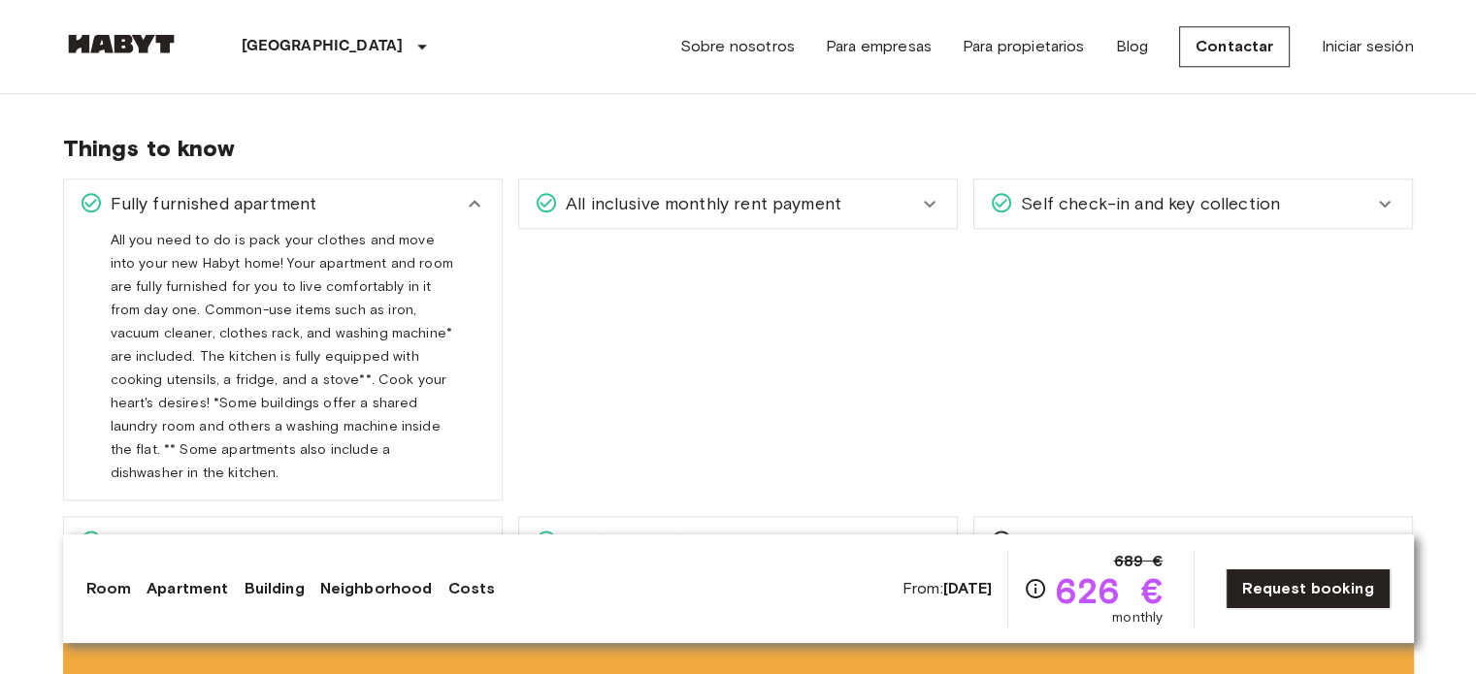
click at [475, 192] on icon at bounding box center [474, 203] width 23 height 23
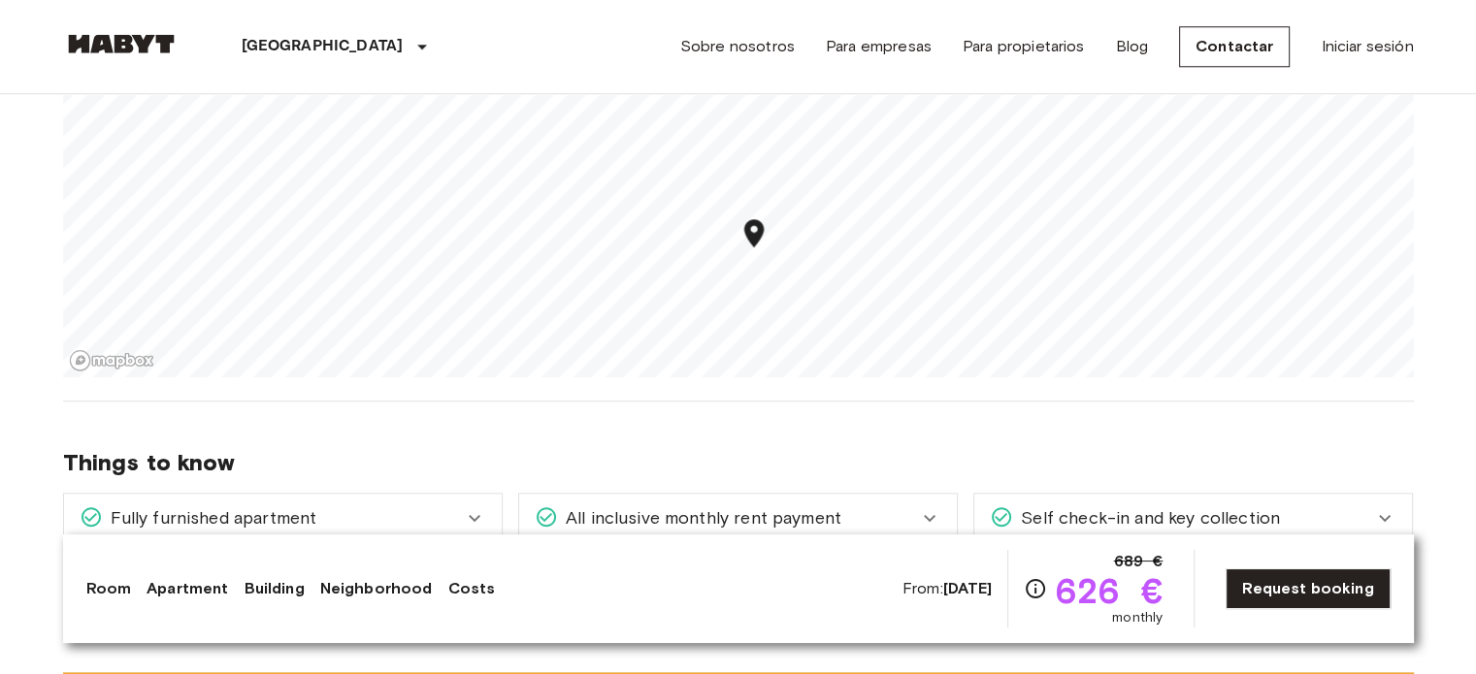
scroll to position [1993, 0]
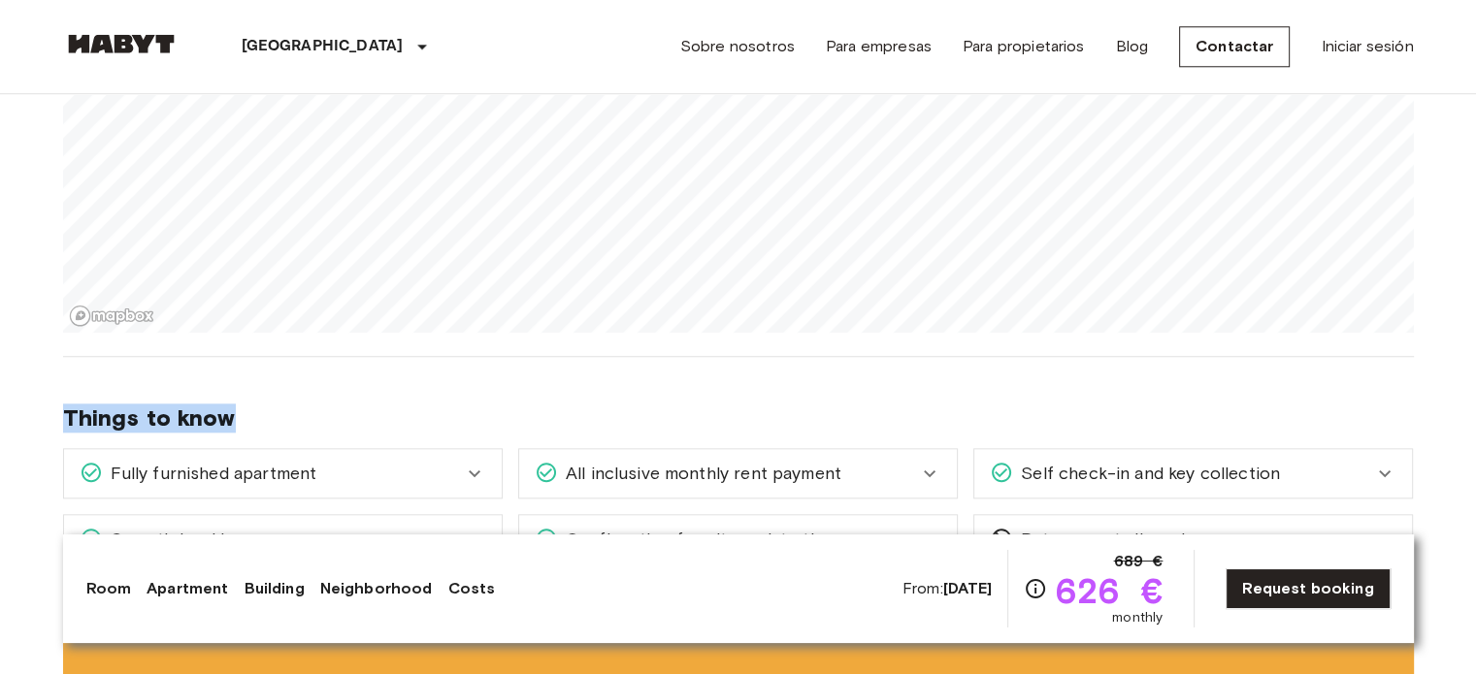
drag, startPoint x: 1459, startPoint y: 224, endPoint x: 1478, endPoint y: 363, distance: 140.1
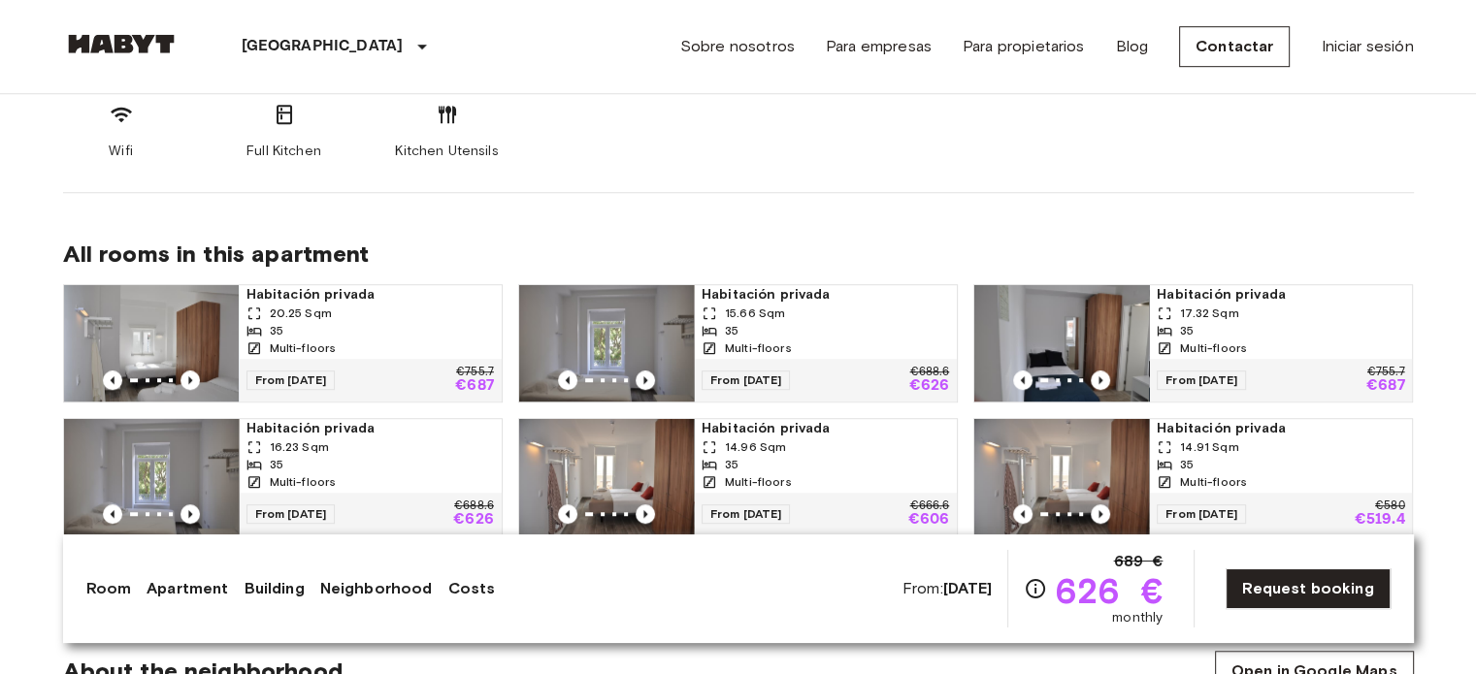
scroll to position [1254, 0]
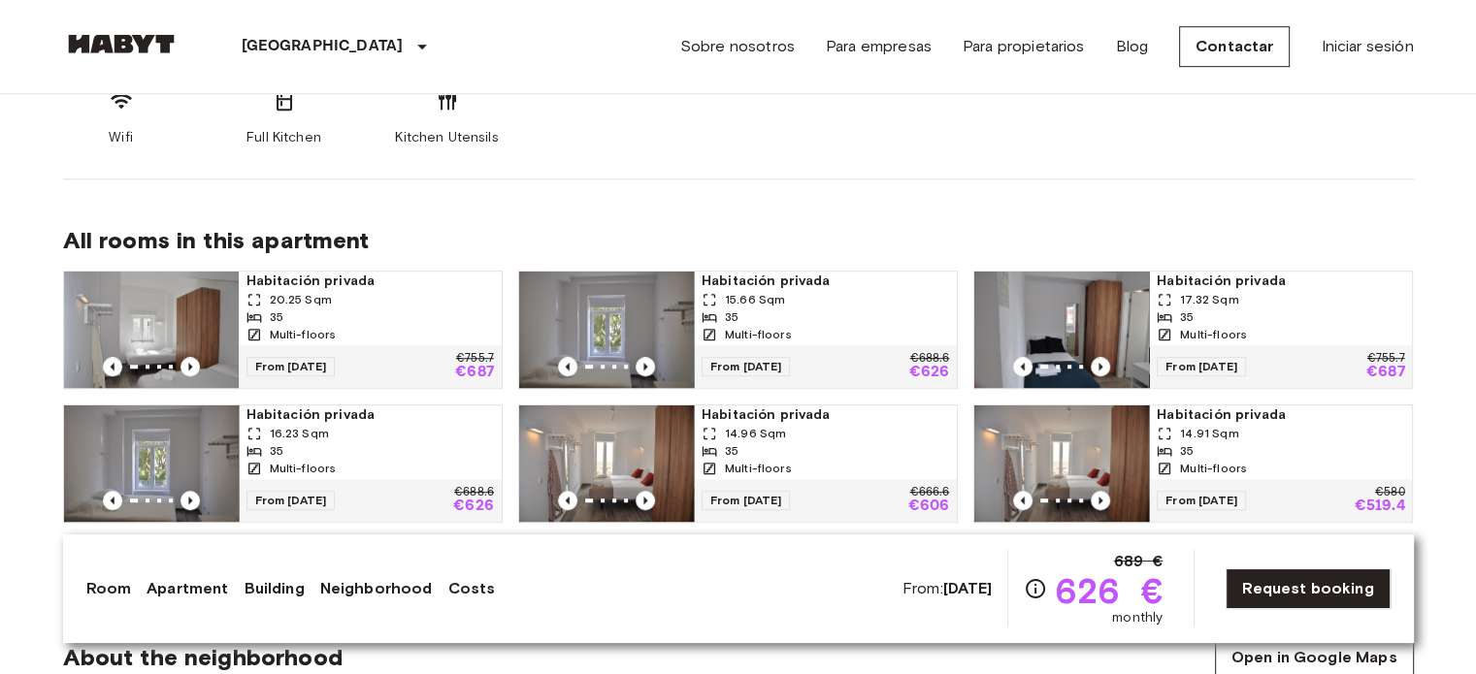
click at [194, 312] on img at bounding box center [151, 330] width 175 height 116
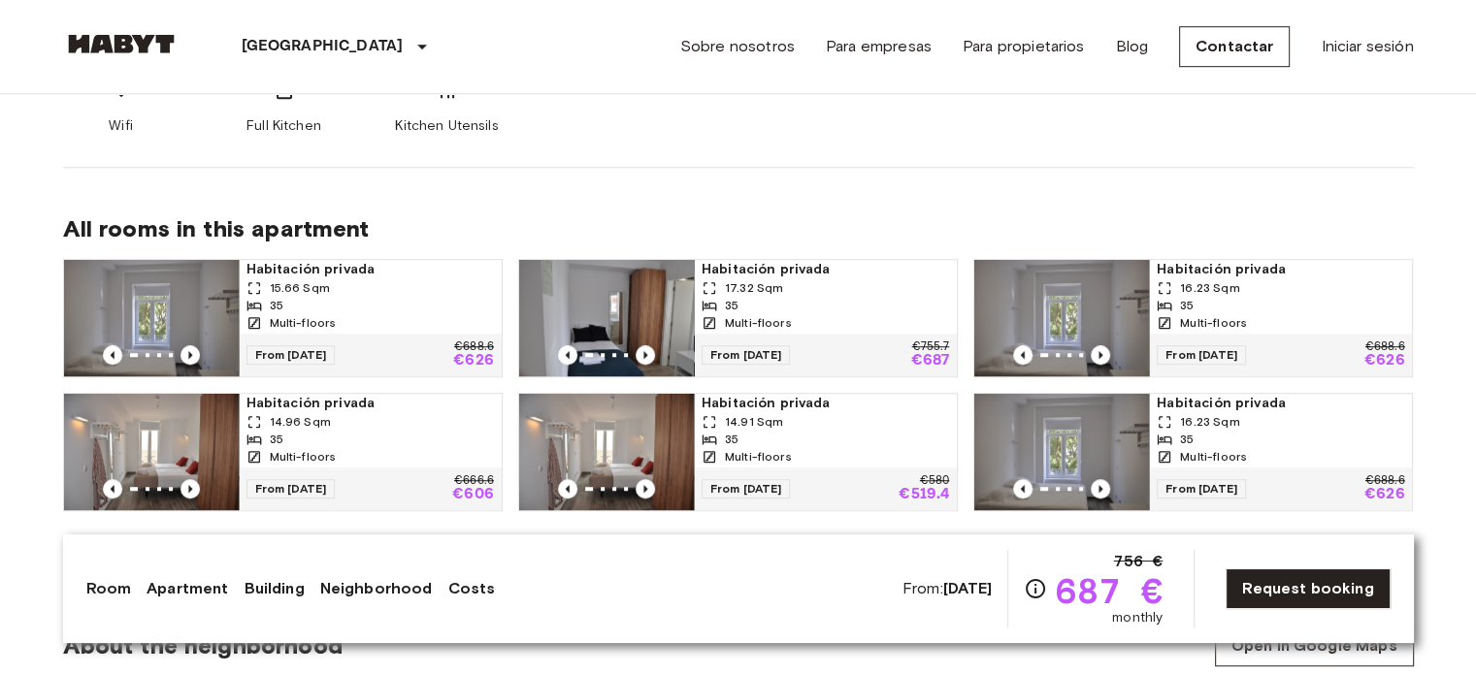
scroll to position [1510, 0]
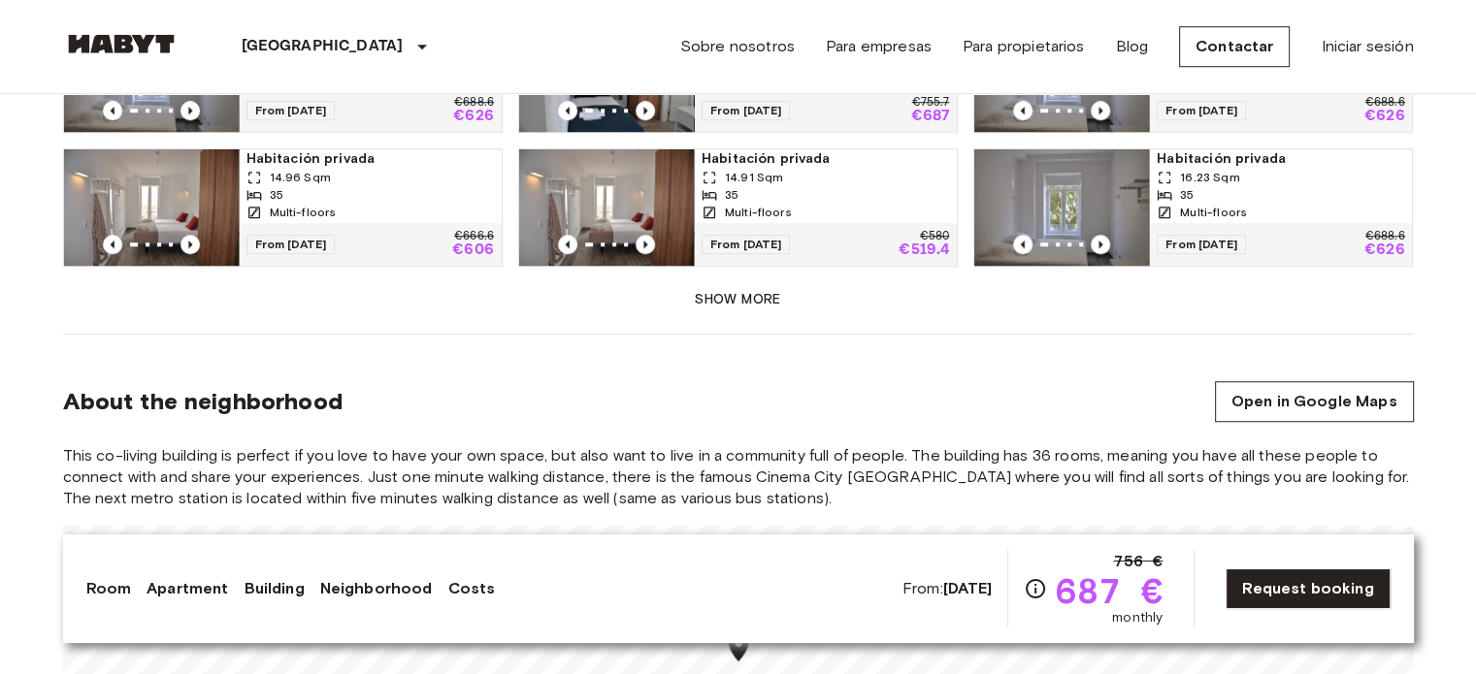
click at [814, 294] on button "Show more" at bounding box center [738, 300] width 1351 height 36
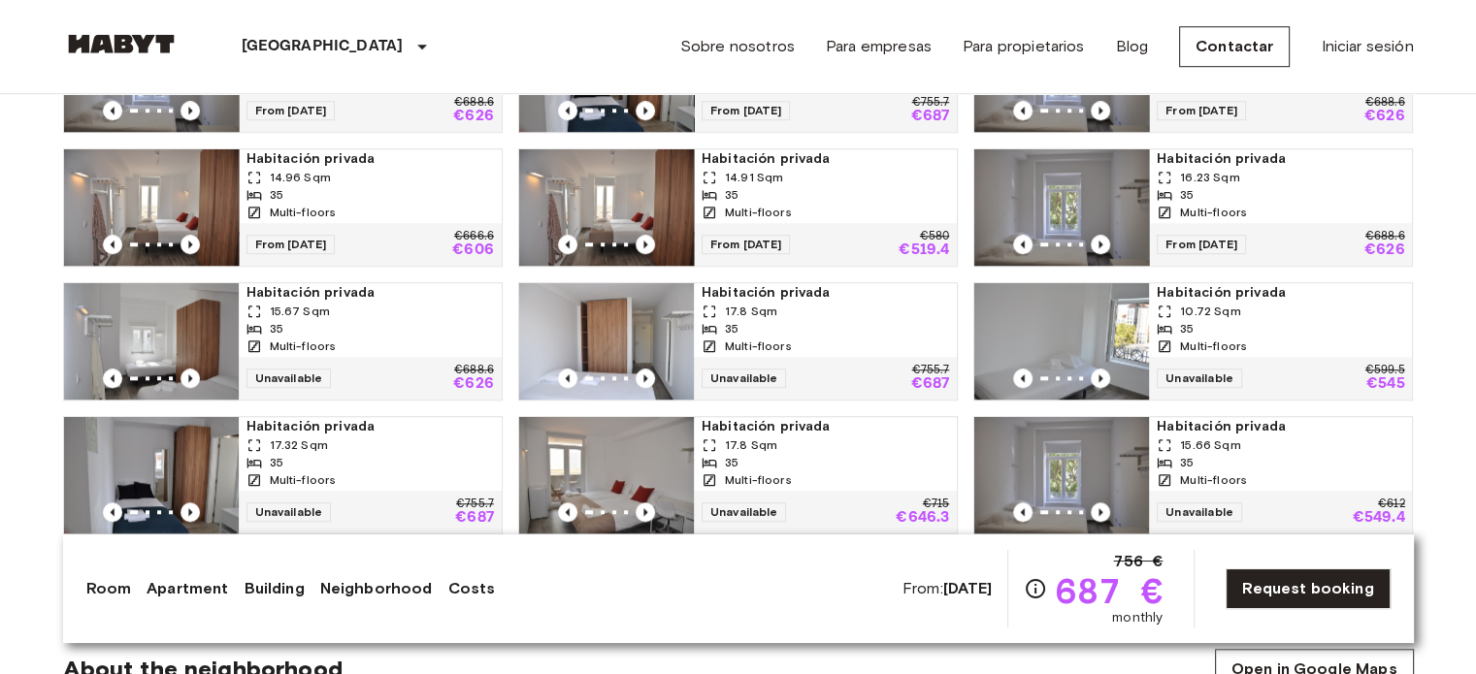
click at [637, 301] on img at bounding box center [606, 341] width 175 height 116
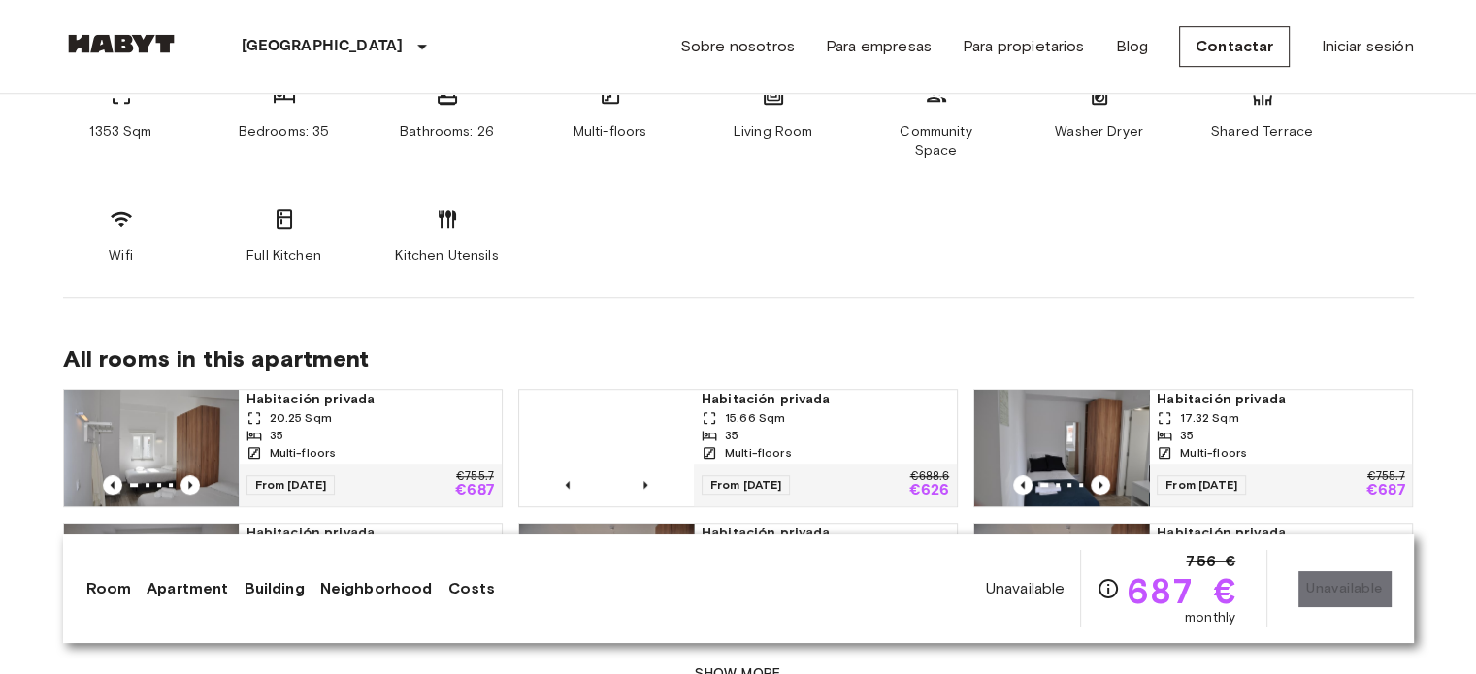
scroll to position [1145, 0]
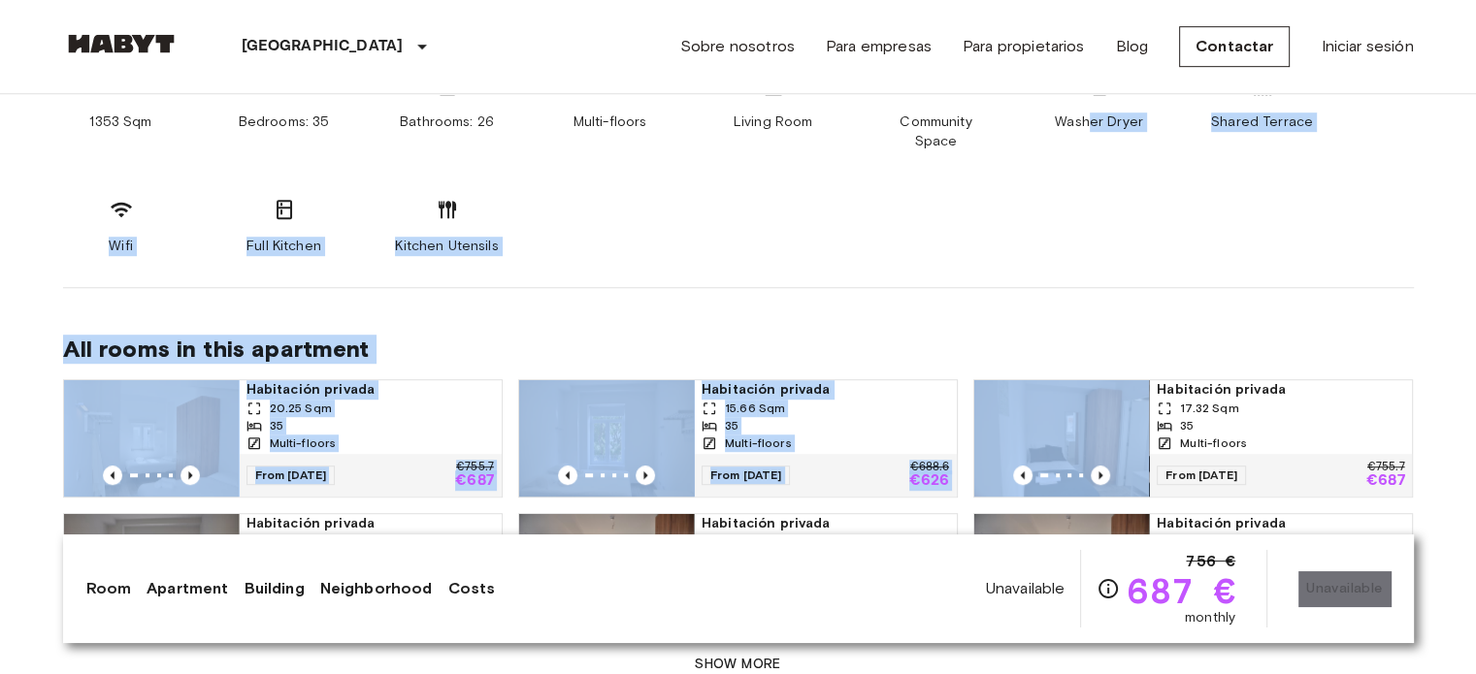
drag, startPoint x: 1068, startPoint y: 349, endPoint x: 1090, endPoint y: 216, distance: 134.7
click at [1090, 216] on div "1353 Sqm Bedrooms: 35 Bathrooms: 26 Multi-floors Living Room Community Space Wa…" at bounding box center [738, 165] width 1351 height 182
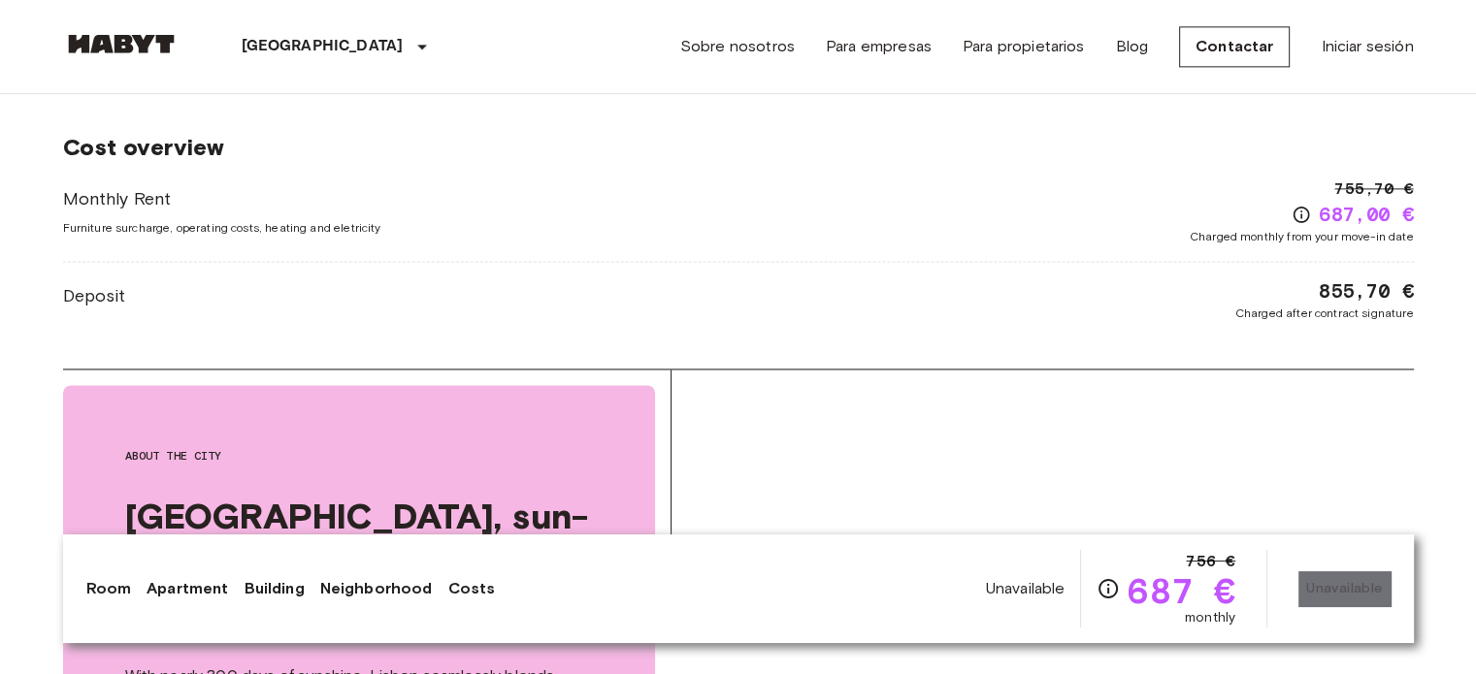
scroll to position [2666, 0]
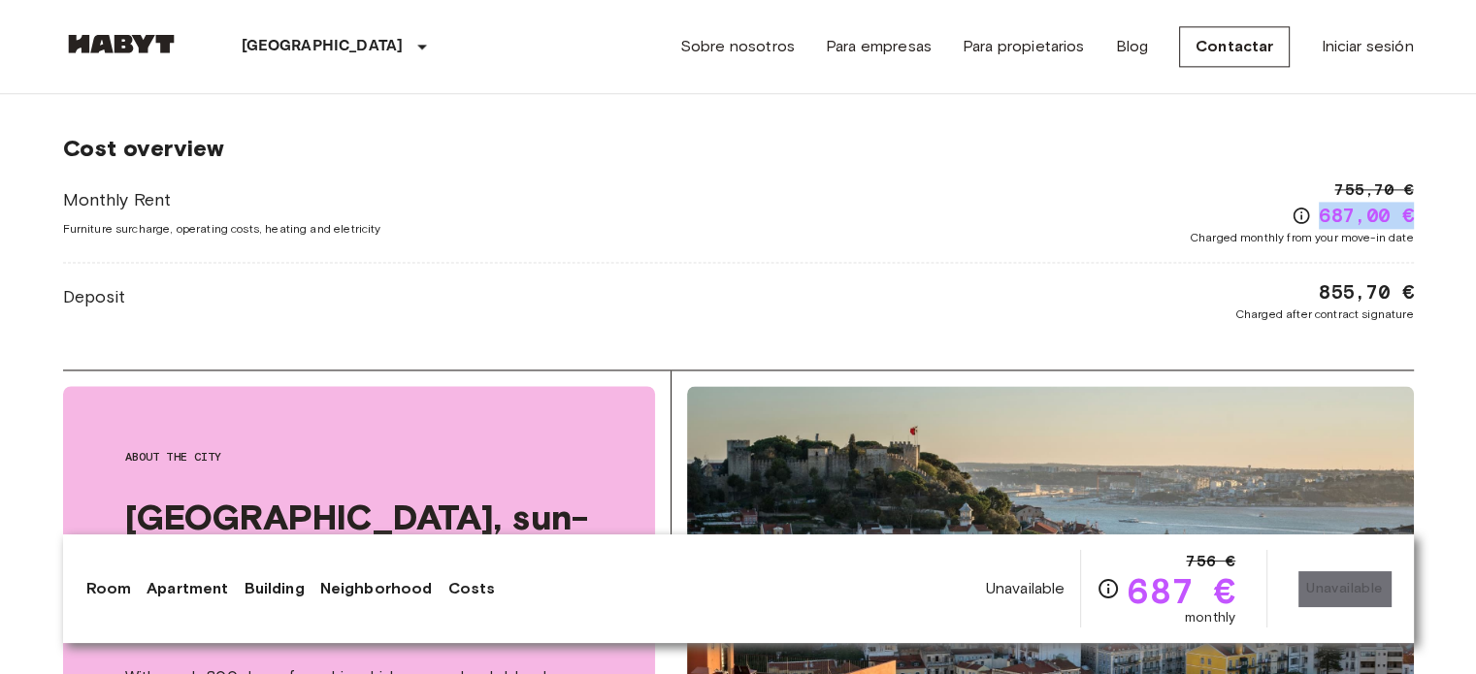
drag, startPoint x: 1320, startPoint y: 186, endPoint x: 1410, endPoint y: 189, distance: 90.3
click at [1410, 202] on span "687,00 €" at bounding box center [1366, 215] width 94 height 27
click at [1439, 243] on body "Lisbon Europe Amsterdam Berlin Brussels Cologne Dusseldorf Frankfurt Graz Hambu…" at bounding box center [738, 175] width 1476 height 5682
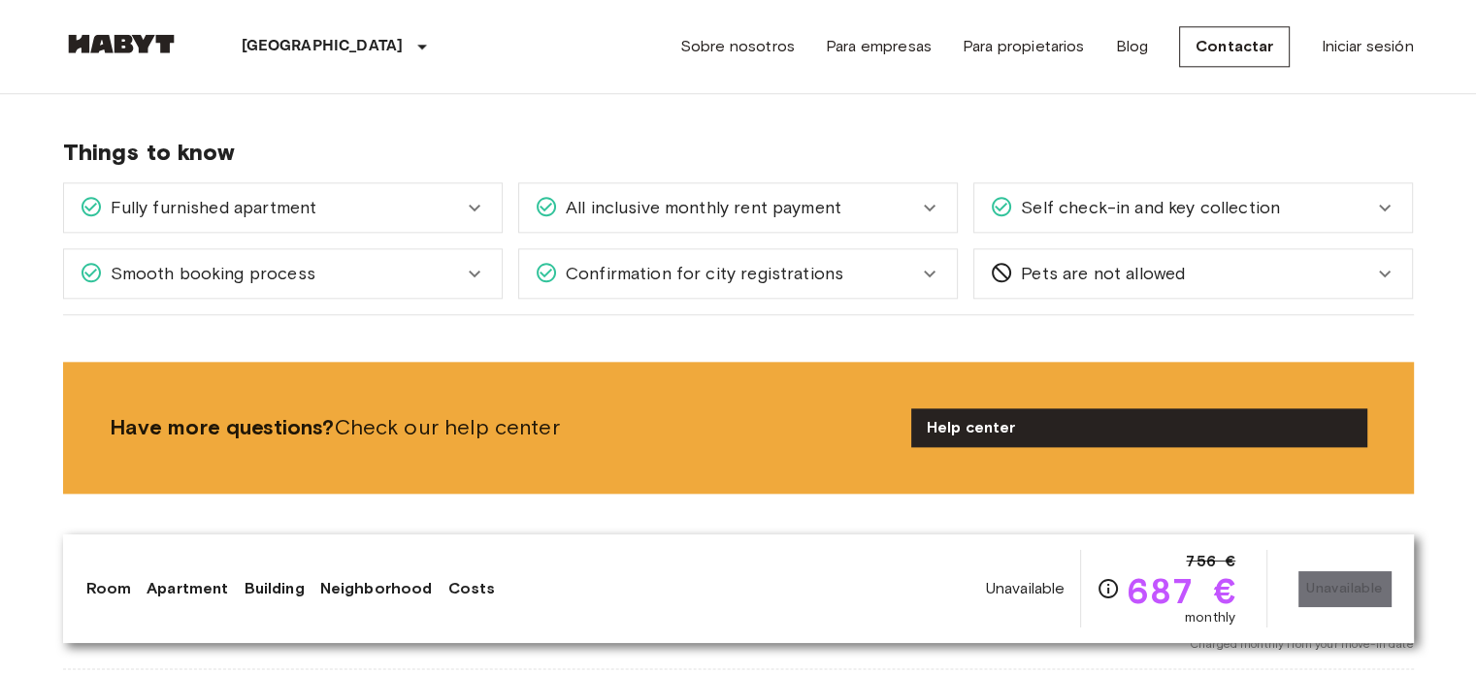
scroll to position [2258, 0]
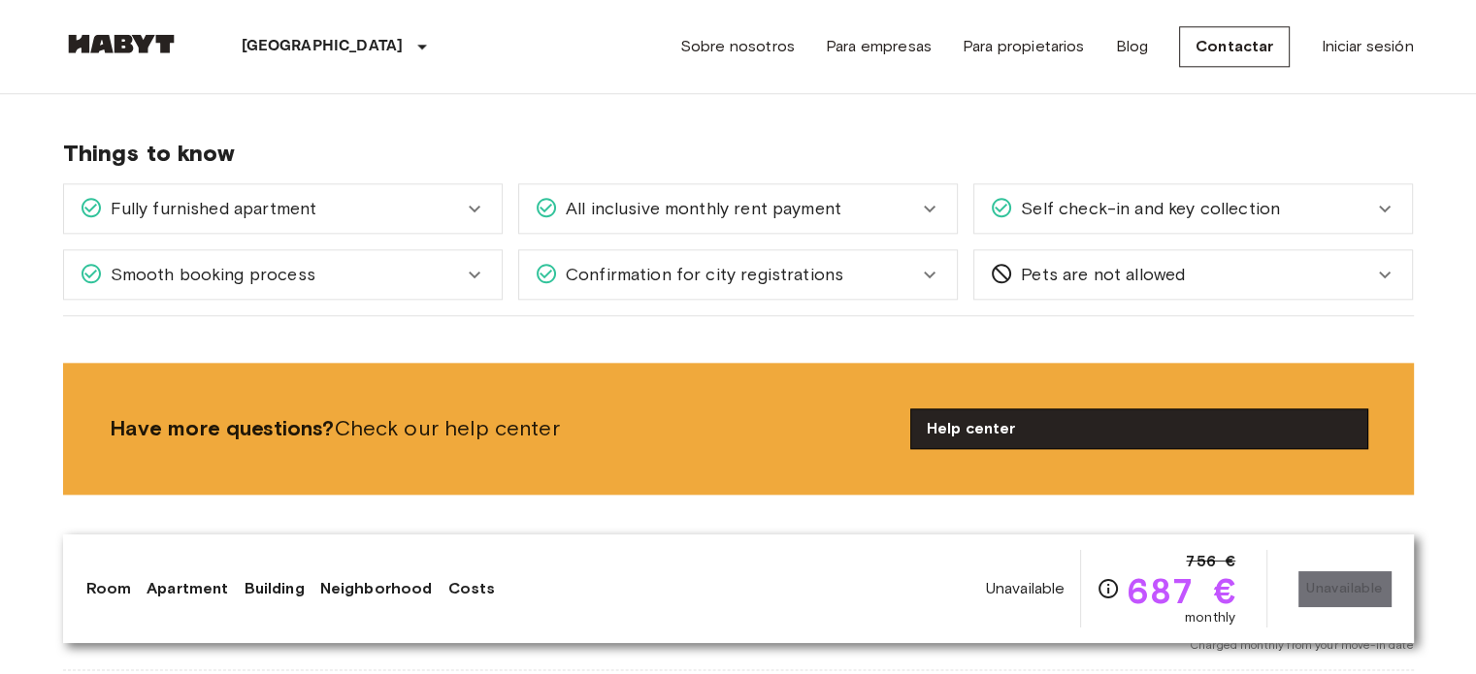
click at [1014, 414] on link "Help center" at bounding box center [1139, 429] width 456 height 39
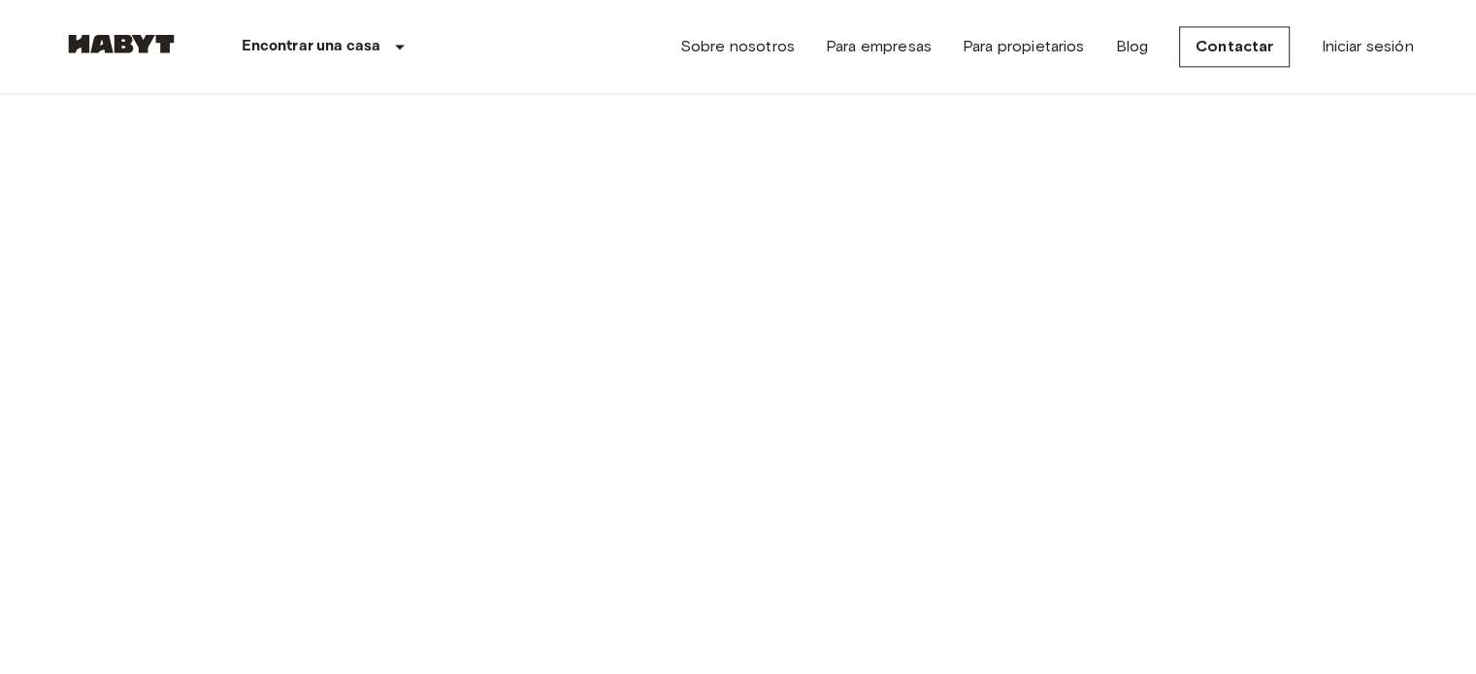
scroll to position [2795, 0]
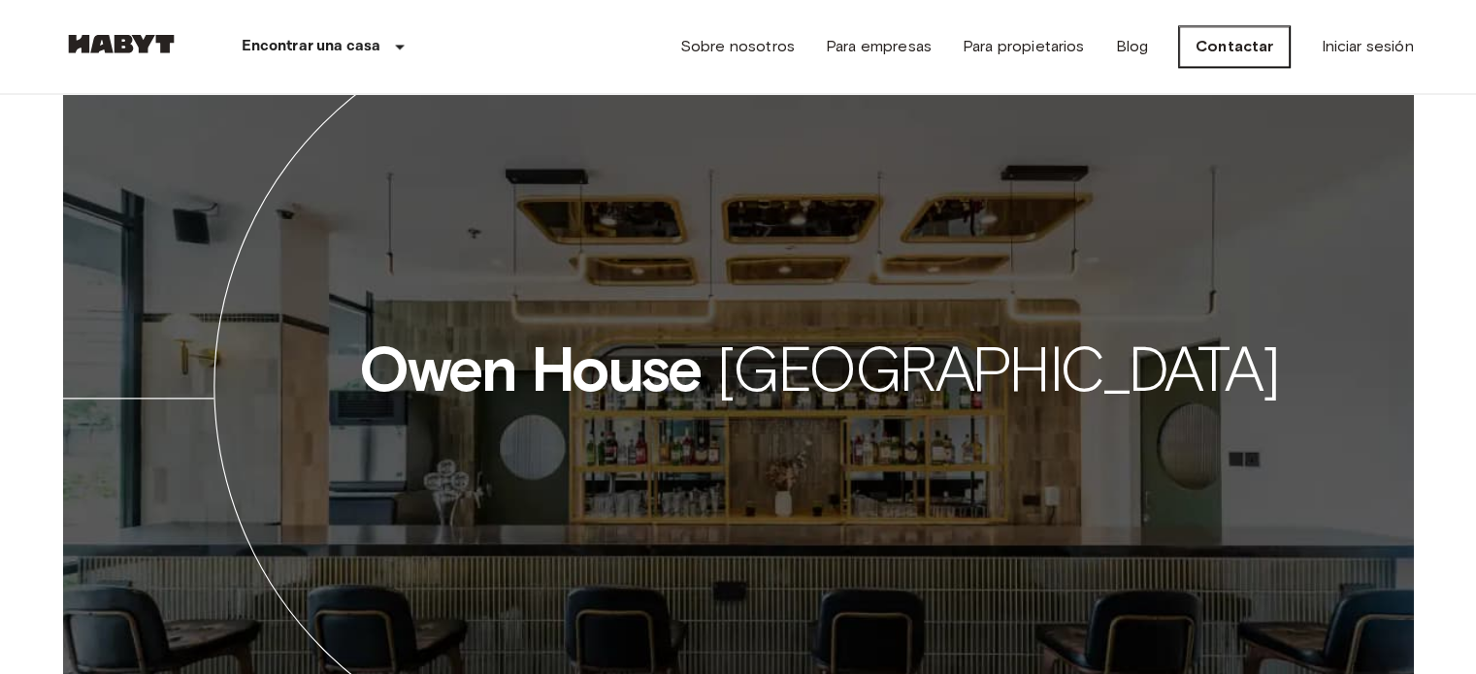
click at [1258, 53] on link "Contactar" at bounding box center [1234, 46] width 111 height 41
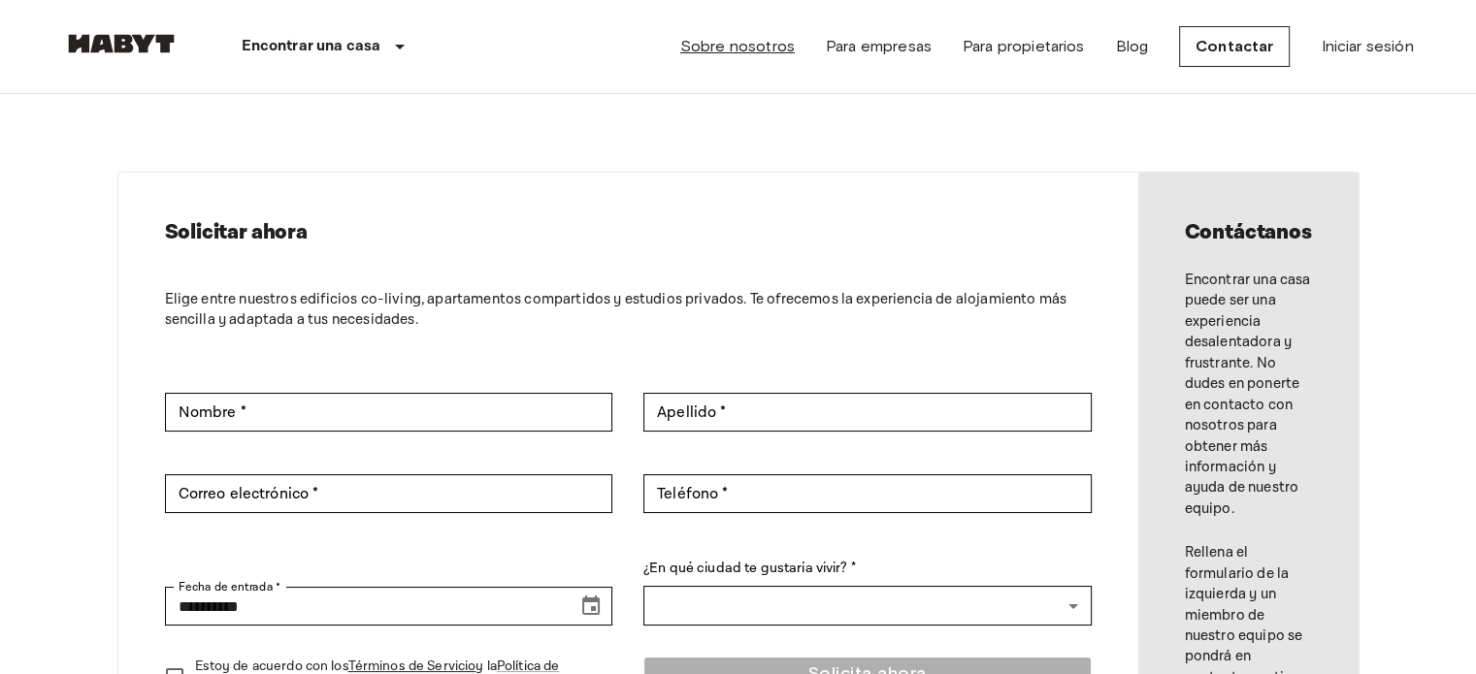
click at [750, 46] on link "Sobre nosotros" at bounding box center [737, 46] width 115 height 23
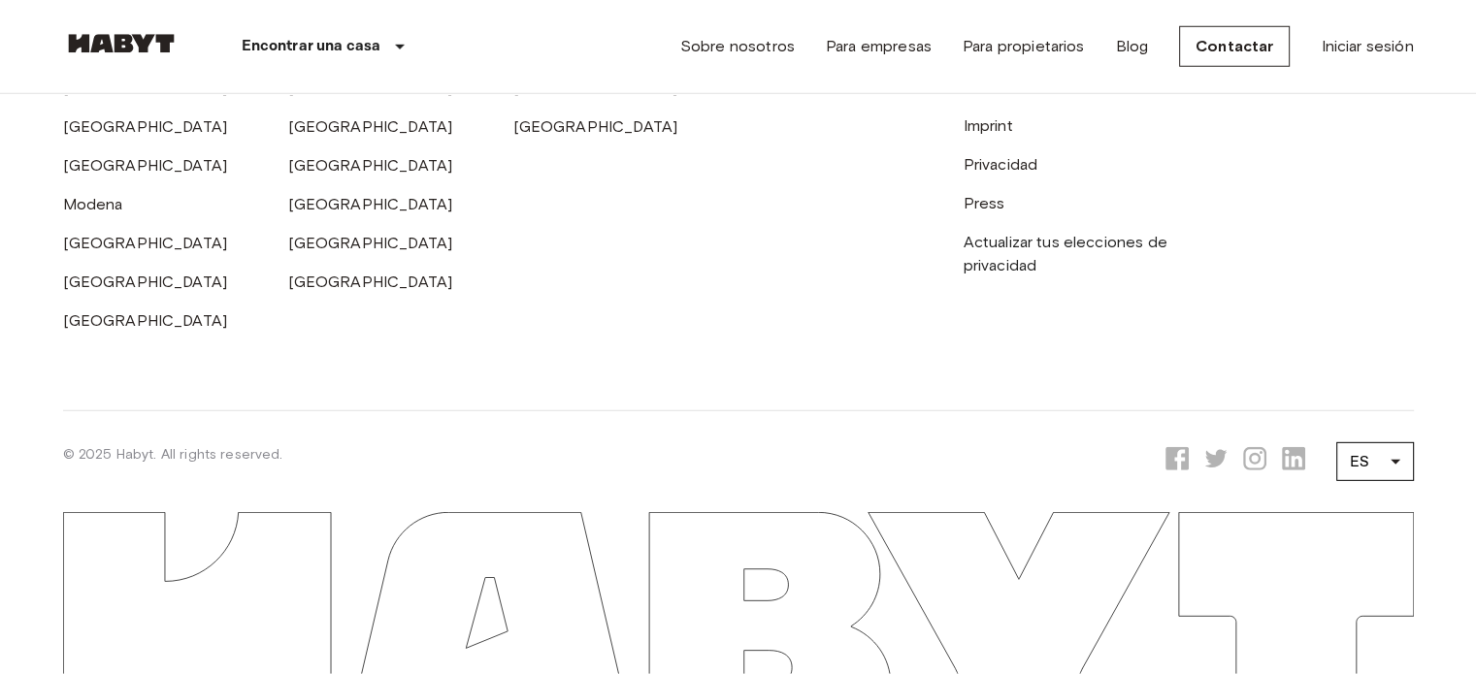
scroll to position [6025, 0]
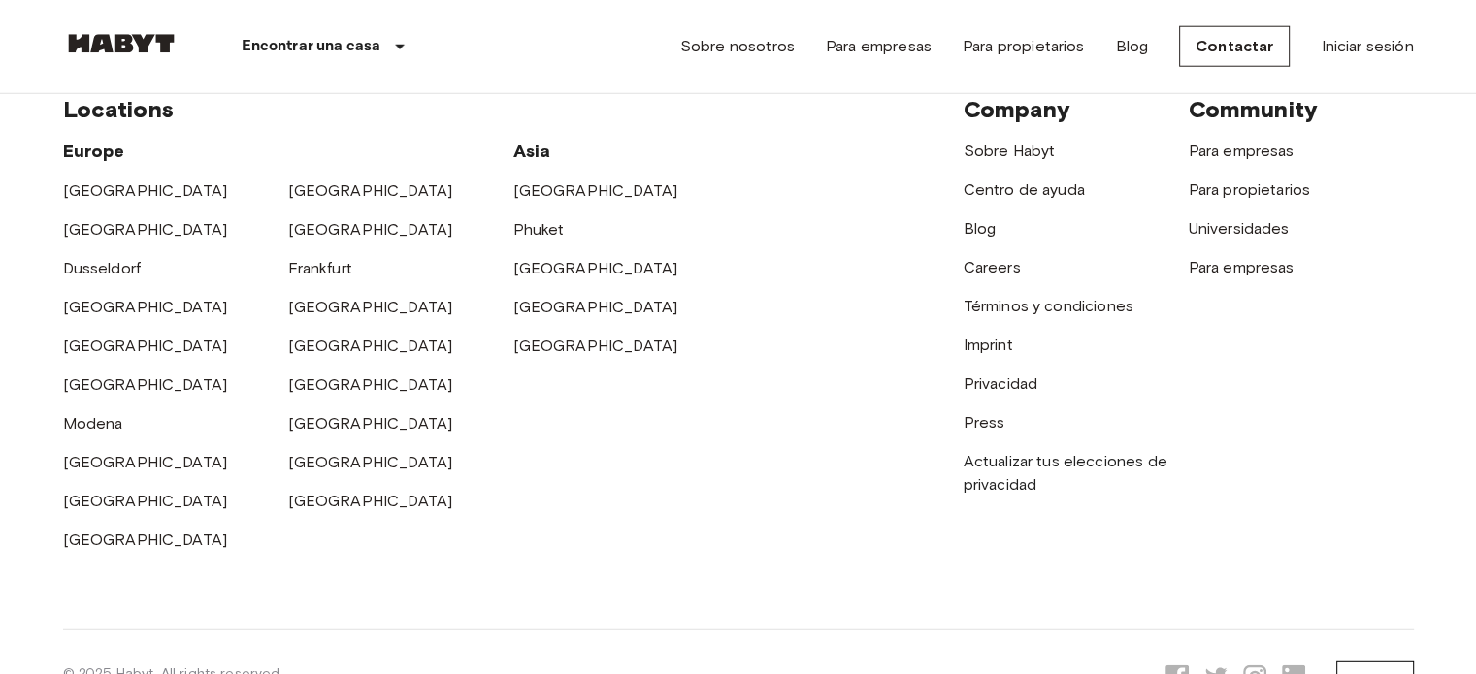
scroll to position [5186, 0]
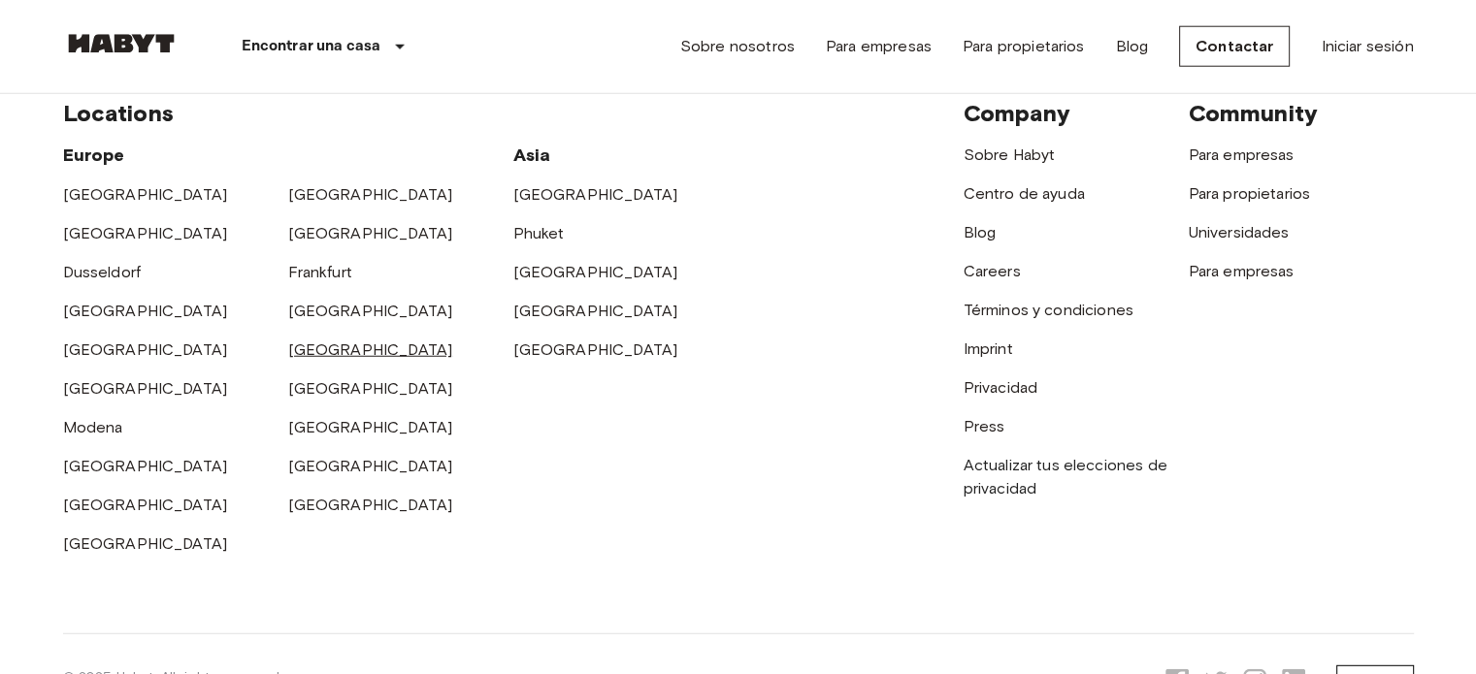
click at [318, 359] on link "[GEOGRAPHIC_DATA]" at bounding box center [370, 350] width 165 height 18
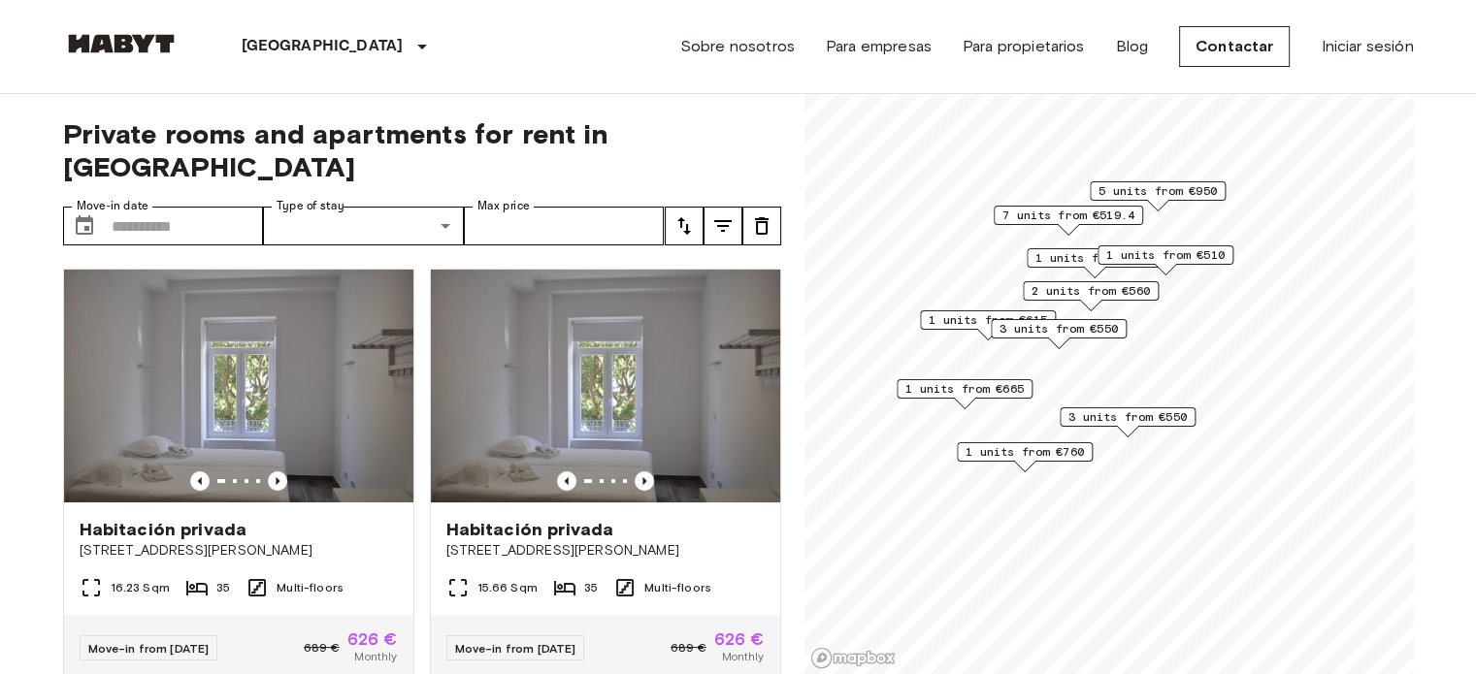
click at [1109, 320] on span "3 units from €550" at bounding box center [1059, 328] width 118 height 17
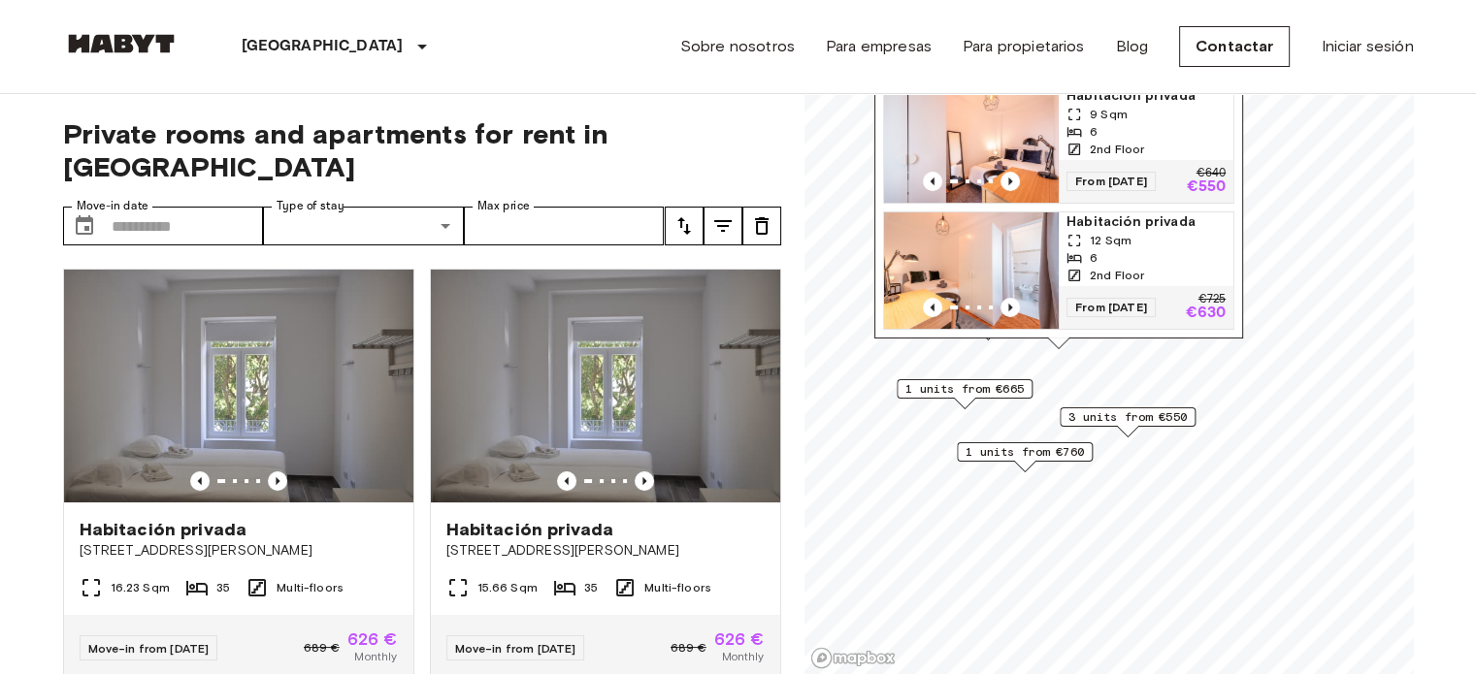
click at [722, 214] on icon "tune" at bounding box center [722, 225] width 23 height 23
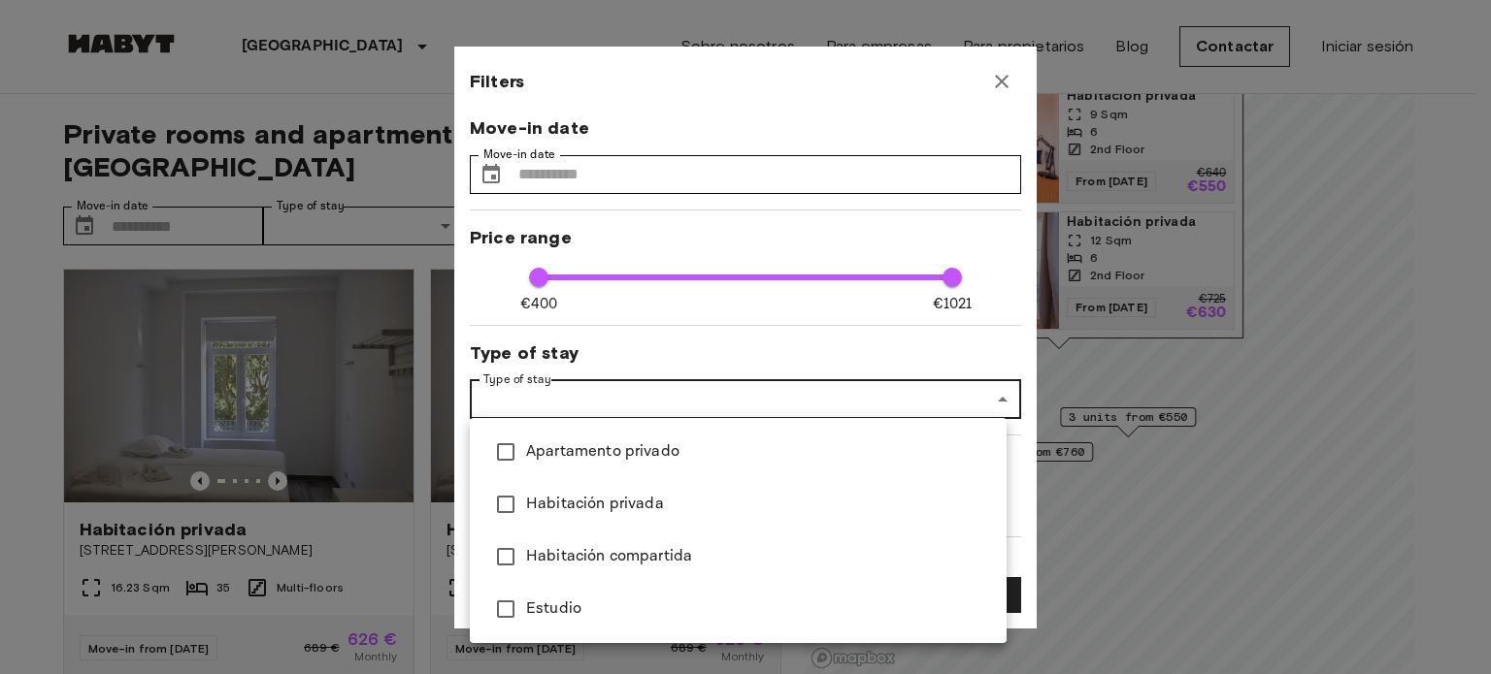
click at [804, 238] on div at bounding box center [745, 337] width 1491 height 674
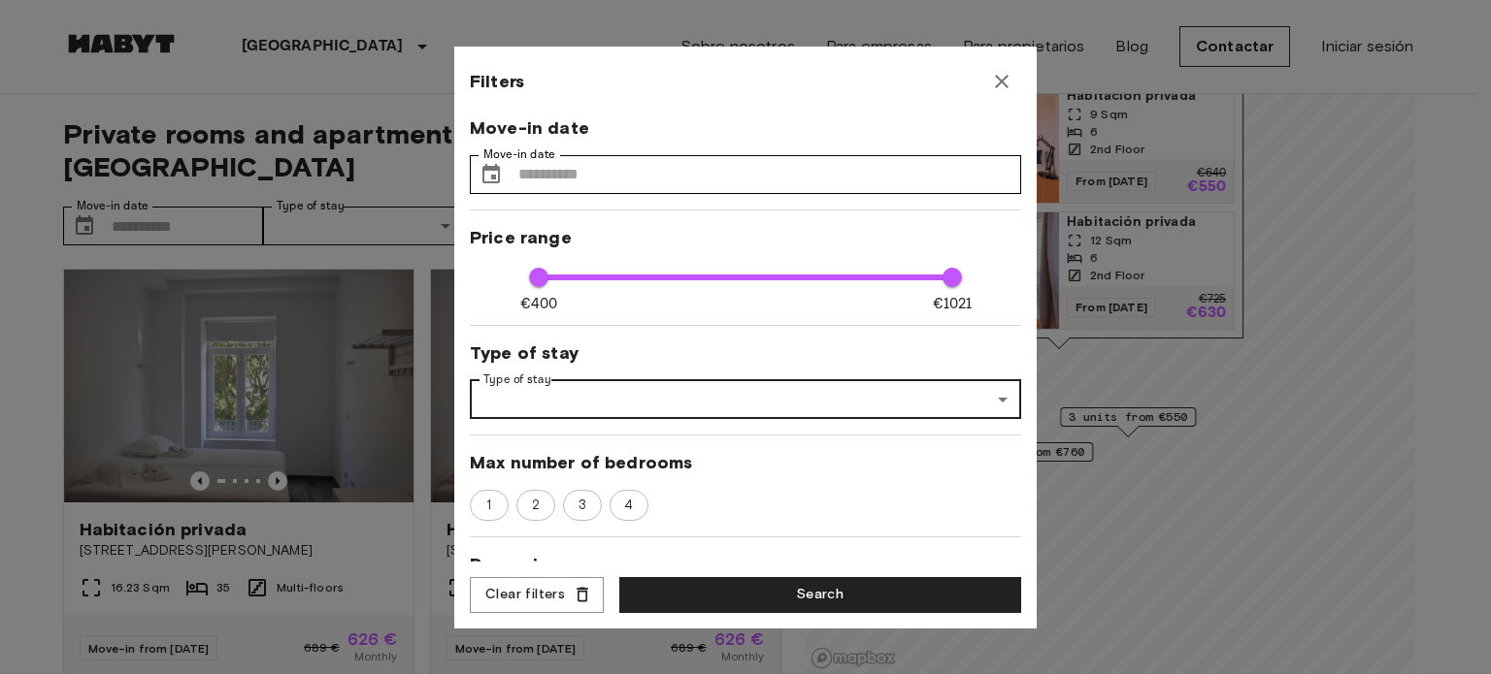
click at [1005, 83] on icon "button" at bounding box center [1001, 81] width 23 height 23
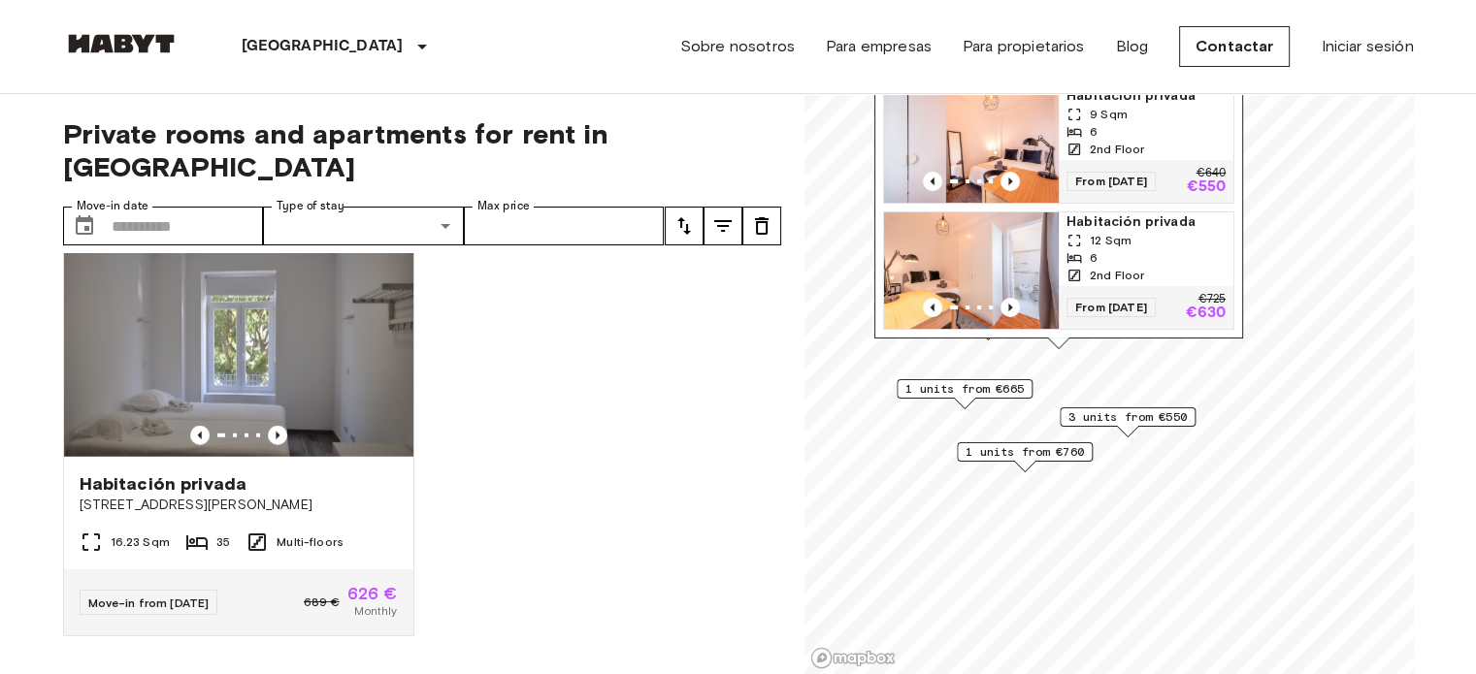
click at [997, 449] on span "1 units from €760" at bounding box center [1025, 451] width 118 height 17
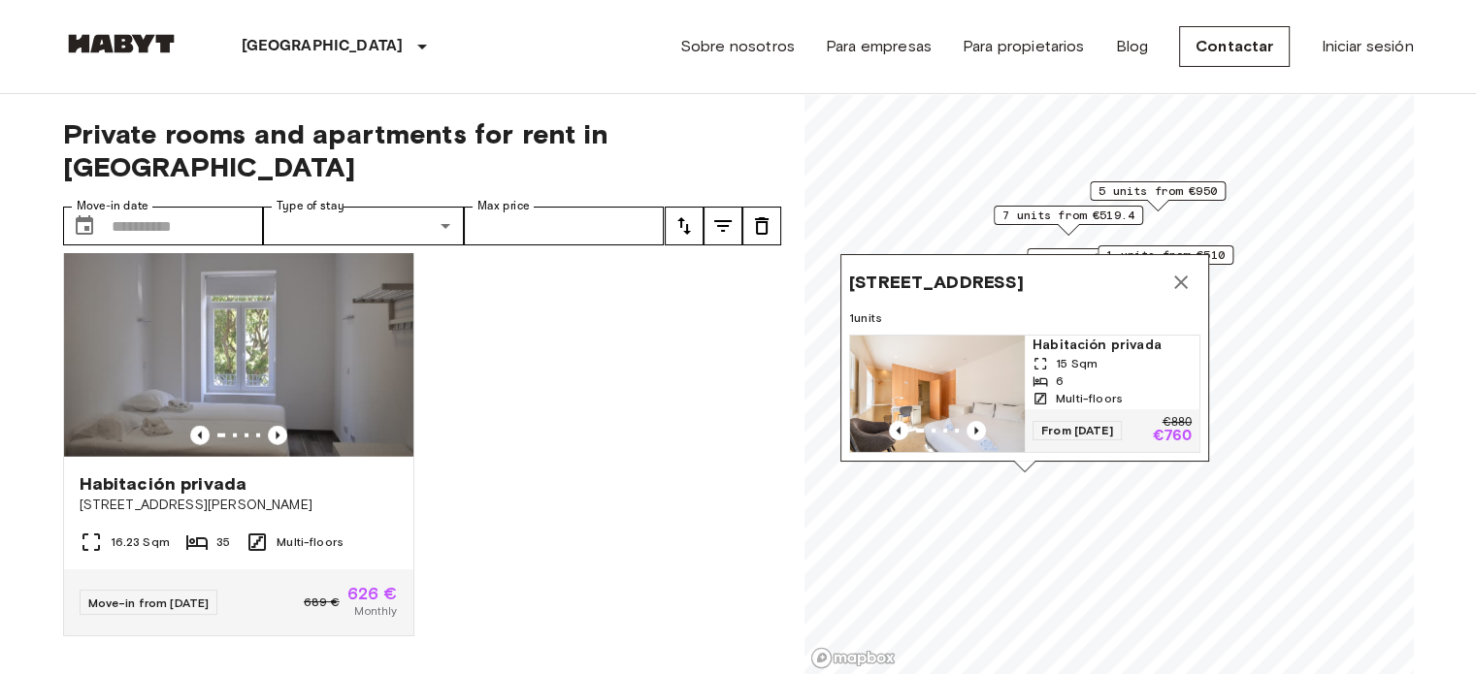
click at [1024, 271] on span "Rua Poiais de São Bento 117, 1200-337 Lisbon, POR" at bounding box center [936, 282] width 175 height 23
click at [893, 271] on span "Rua Poiais de São Bento 117, 1200-337 Lisbon, POR" at bounding box center [936, 282] width 175 height 23
click at [904, 338] on img "Map marker" at bounding box center [937, 394] width 175 height 116
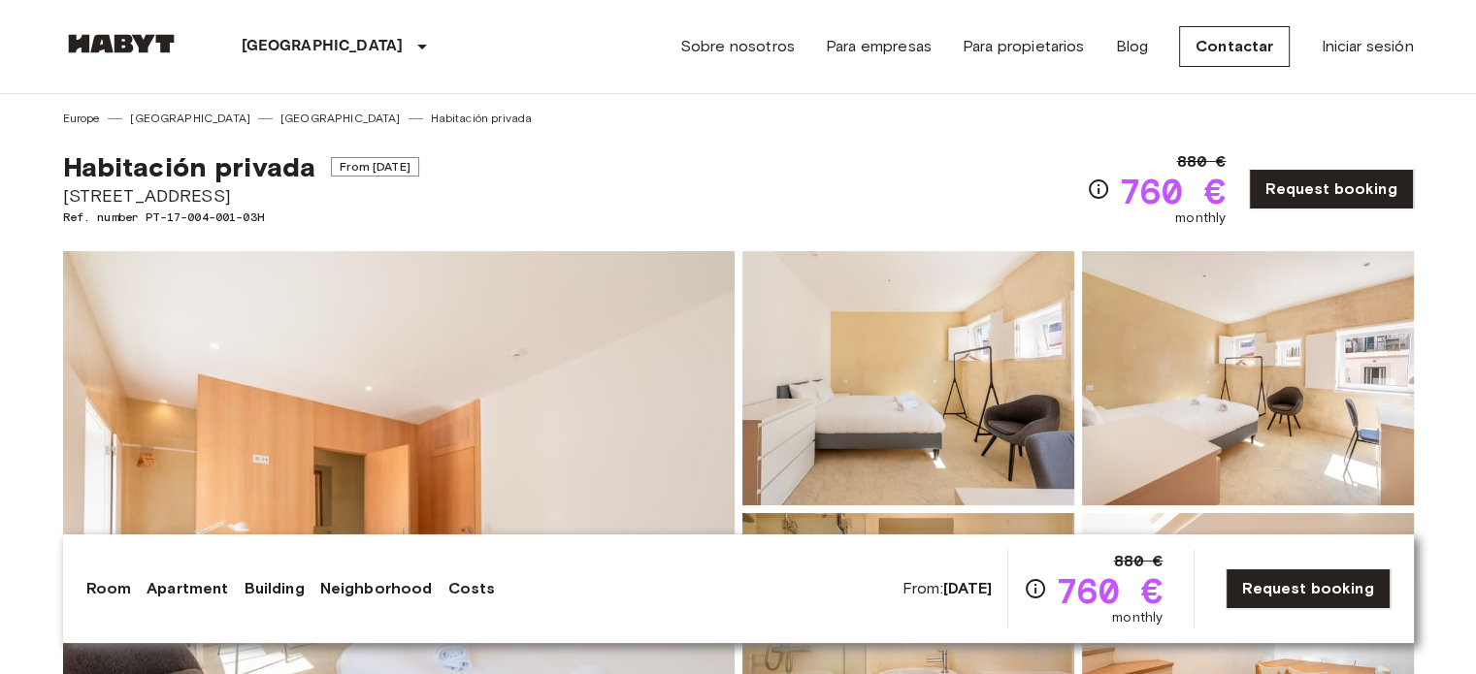
click at [145, 45] on img at bounding box center [121, 43] width 116 height 19
